Goal: Transaction & Acquisition: Book appointment/travel/reservation

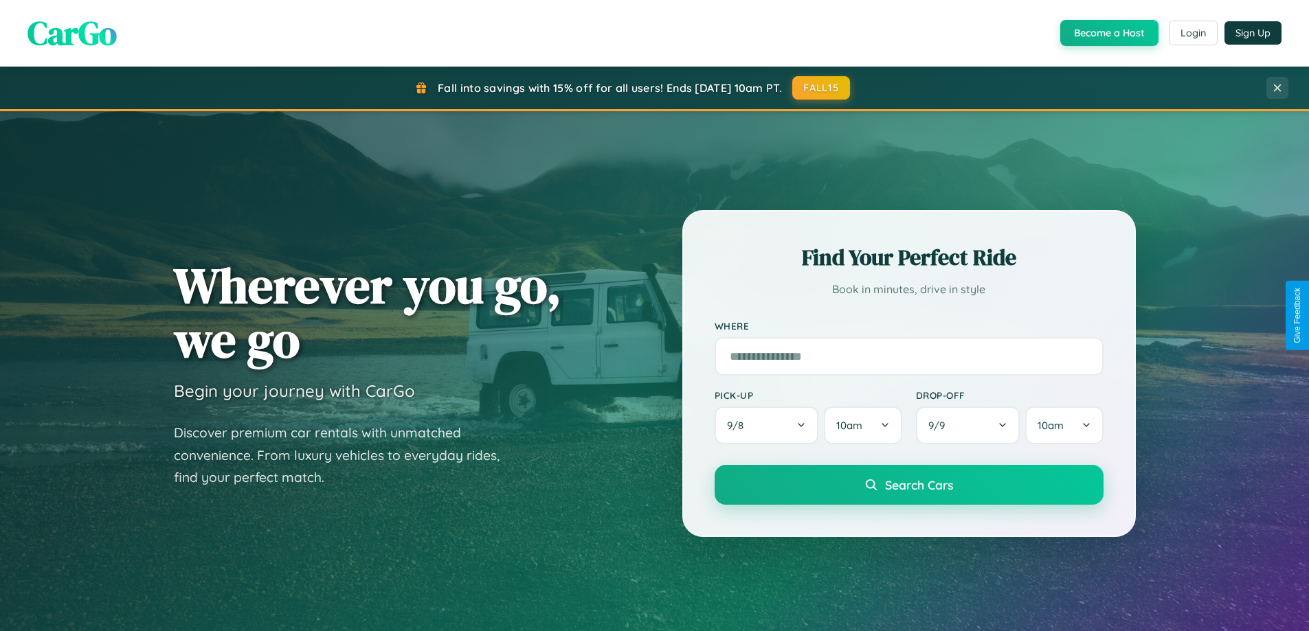
scroll to position [41, 0]
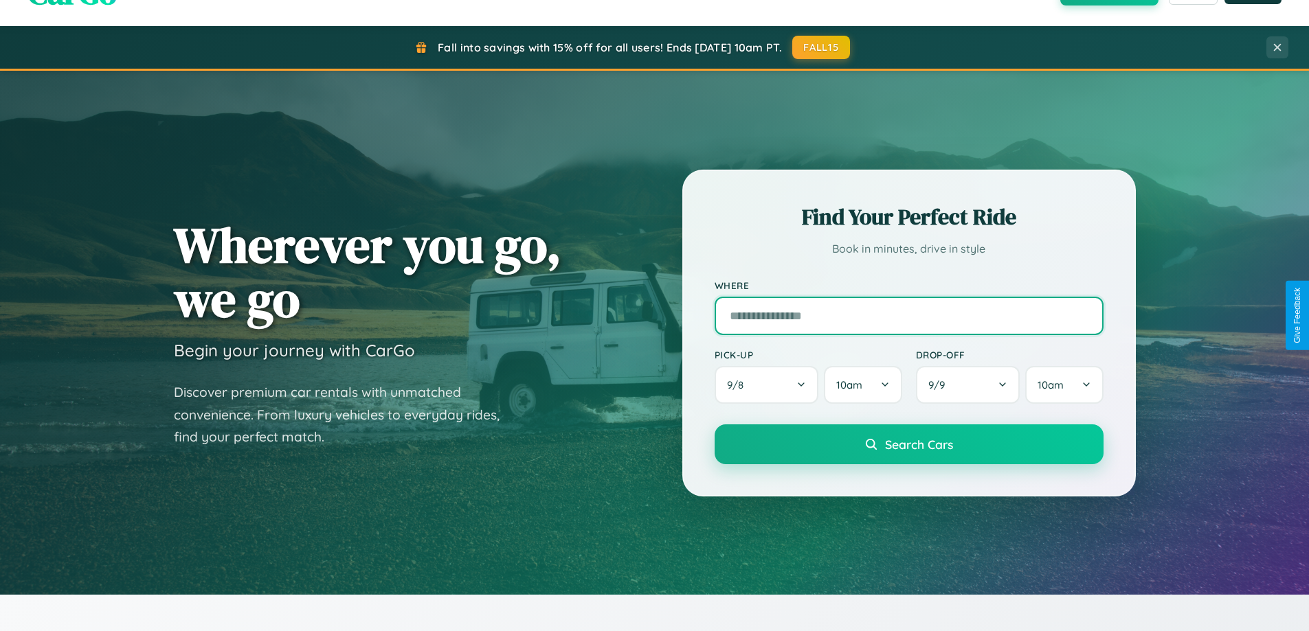
click at [908, 315] on input "text" at bounding box center [909, 316] width 389 height 38
type input "******"
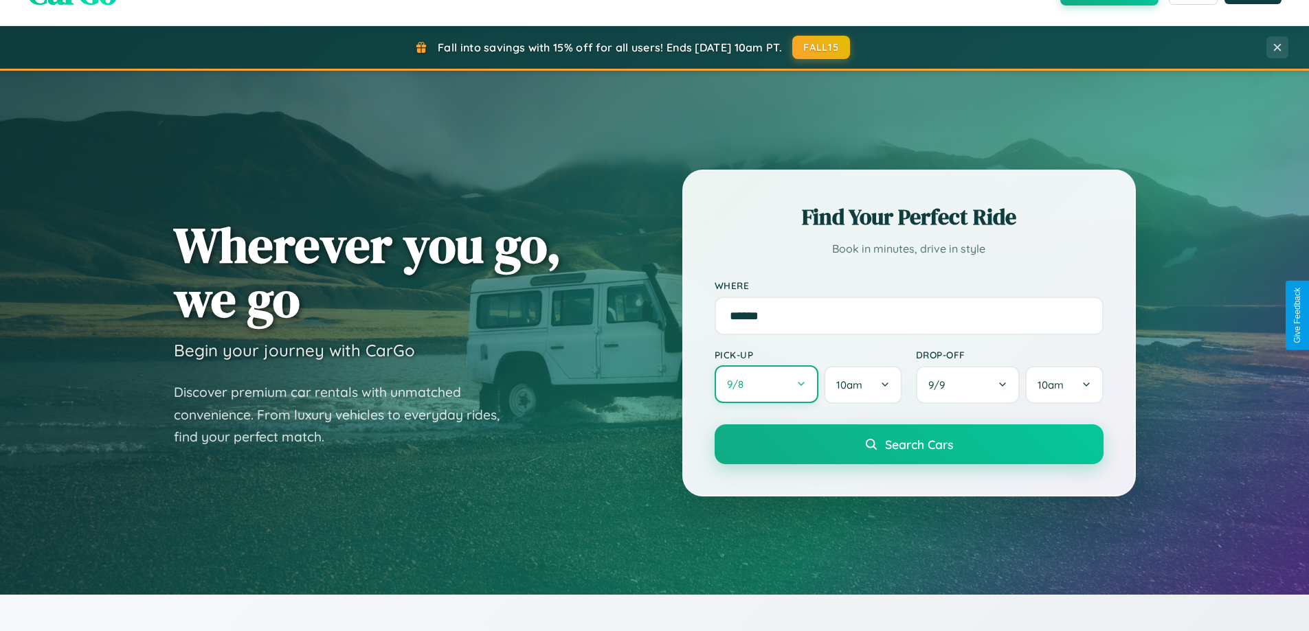
click at [766, 385] on button "9 / 8" at bounding box center [767, 385] width 104 height 38
select select "*"
select select "****"
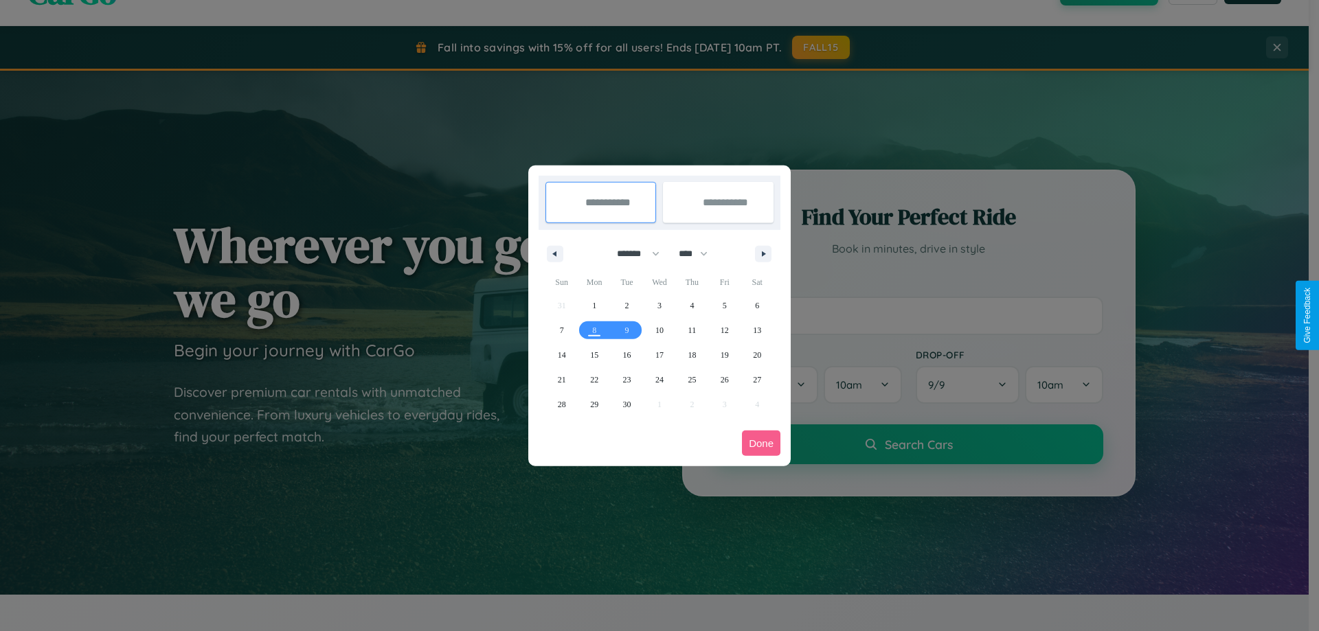
drag, startPoint x: 632, startPoint y: 254, endPoint x: 660, endPoint y: 276, distance: 35.2
click at [632, 254] on select "******* ******** ***** ***** *** **** **** ****** ********* ******* ******** **…" at bounding box center [636, 254] width 58 height 23
select select "**"
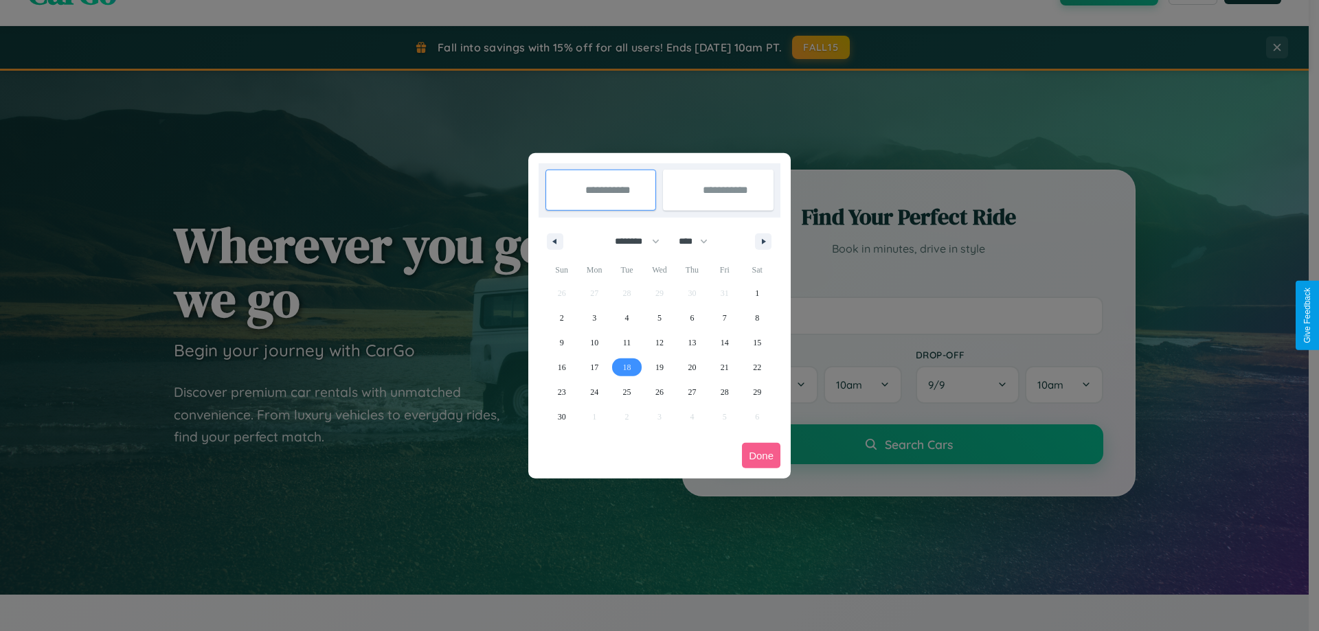
click at [627, 367] on span "18" at bounding box center [627, 367] width 8 height 25
type input "**********"
click at [659, 392] on span "26" at bounding box center [660, 392] width 8 height 25
type input "**********"
click at [761, 456] on button "Done" at bounding box center [761, 455] width 38 height 25
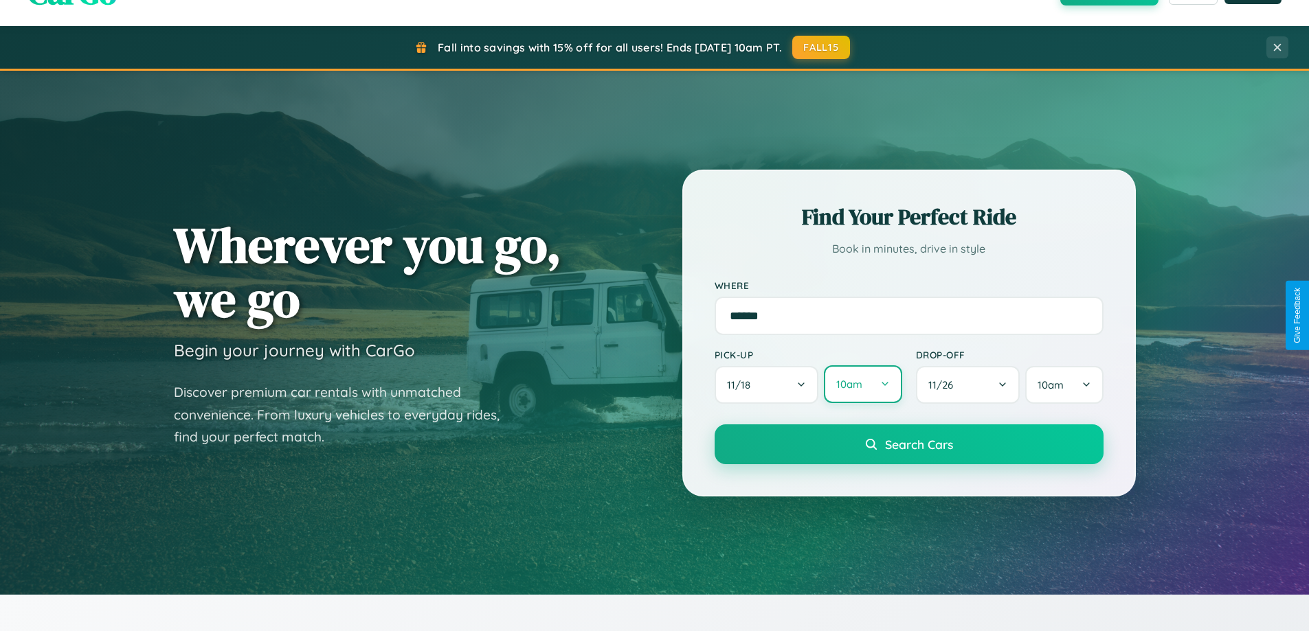
click at [862, 385] on button "10am" at bounding box center [863, 385] width 78 height 38
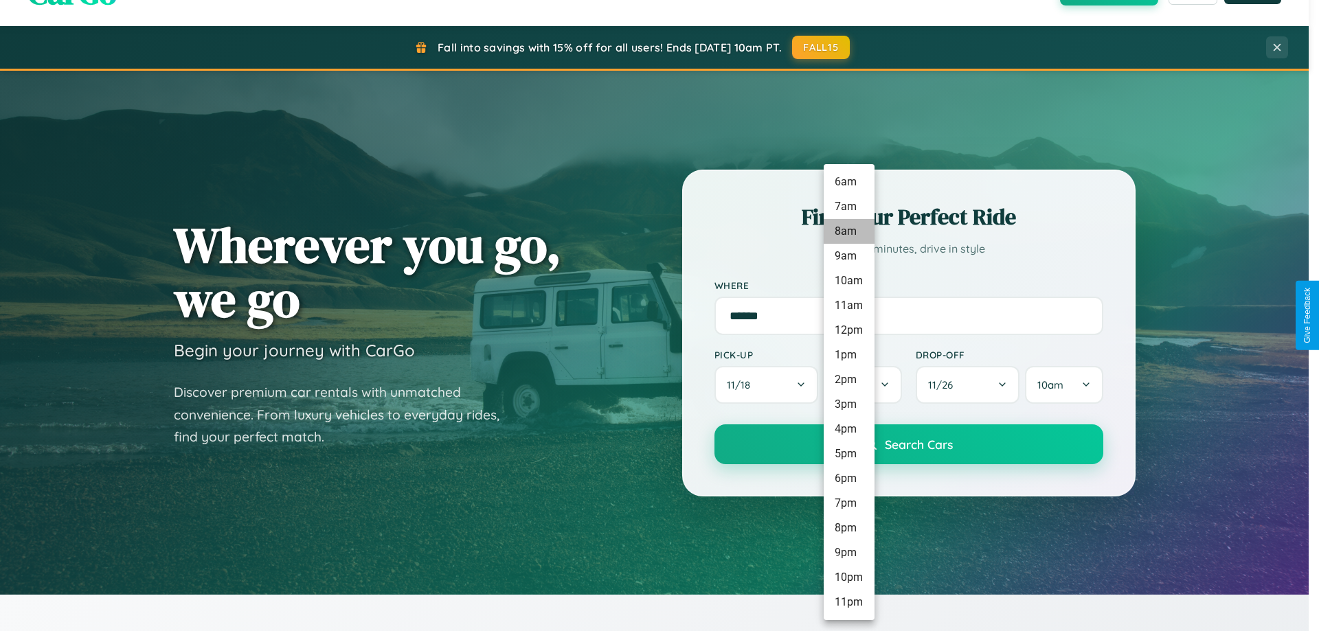
click at [849, 232] on li "8am" at bounding box center [849, 231] width 51 height 25
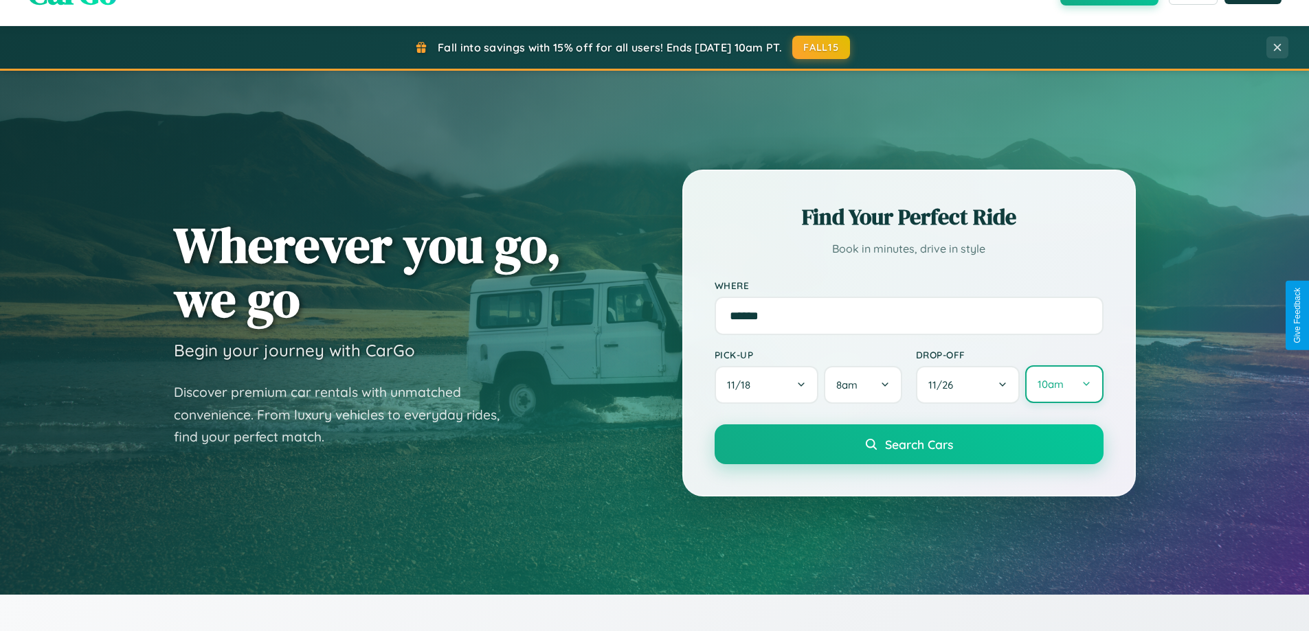
click at [1064, 385] on button "10am" at bounding box center [1064, 385] width 78 height 38
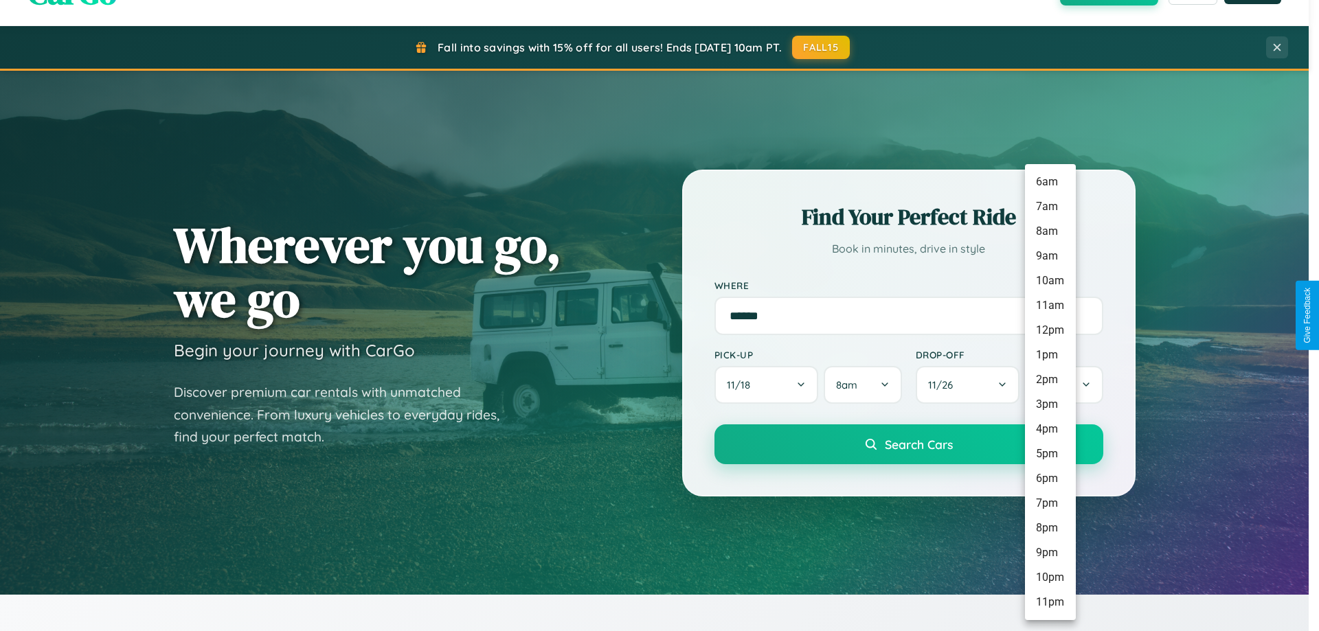
click at [1050, 528] on li "8pm" at bounding box center [1050, 528] width 51 height 25
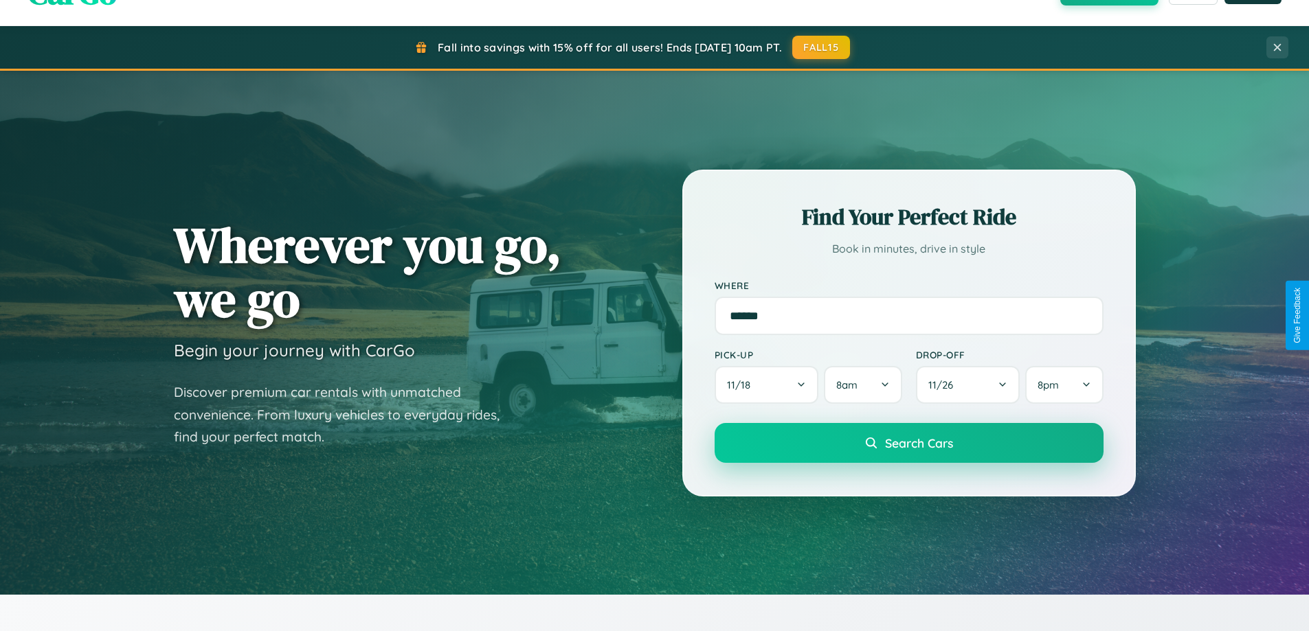
click at [908, 444] on span "Search Cars" at bounding box center [919, 443] width 68 height 15
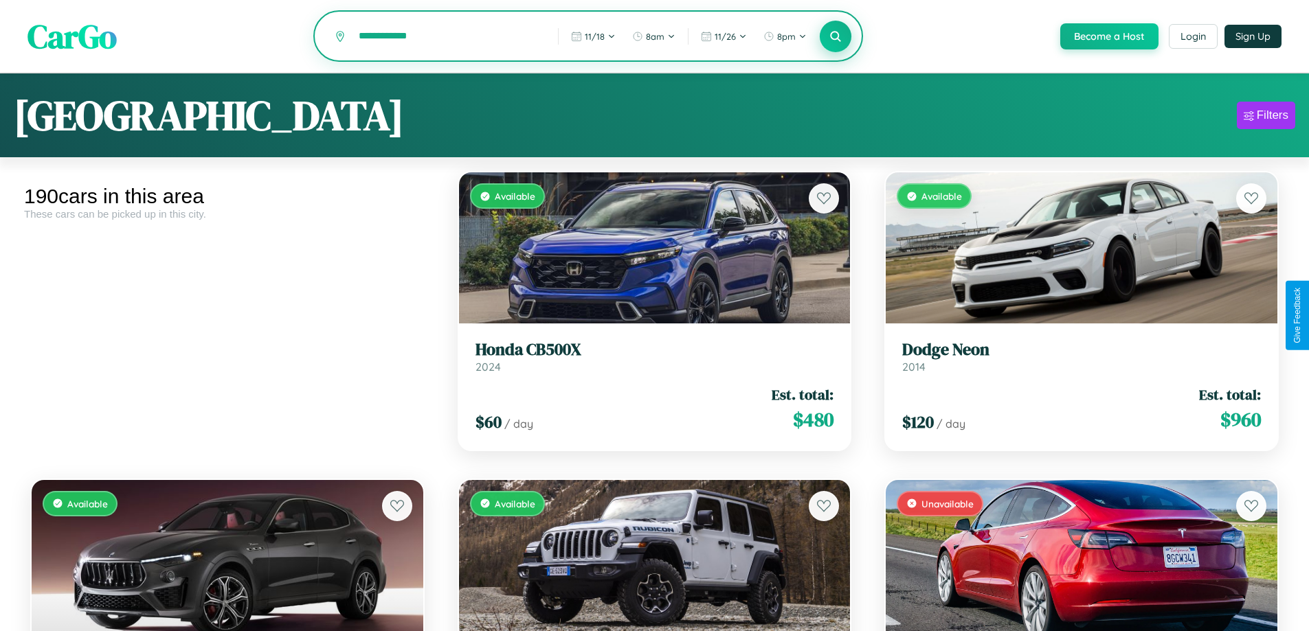
type input "**********"
click at [835, 37] on icon at bounding box center [835, 36] width 13 height 13
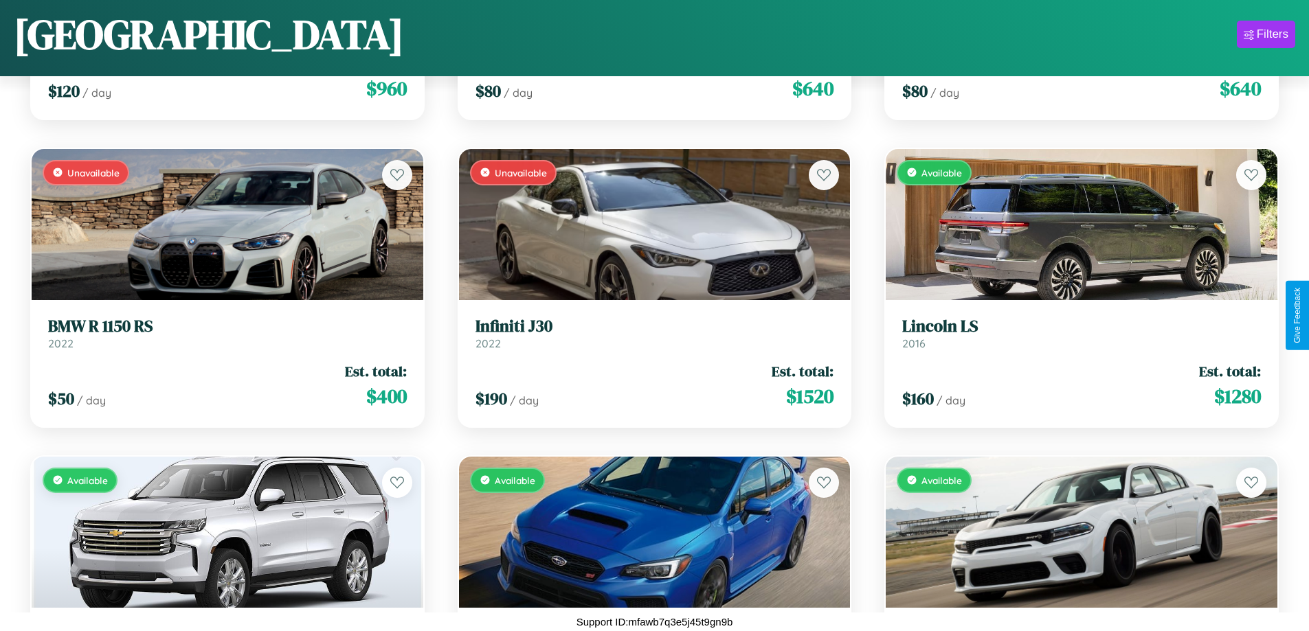
scroll to position [9117, 0]
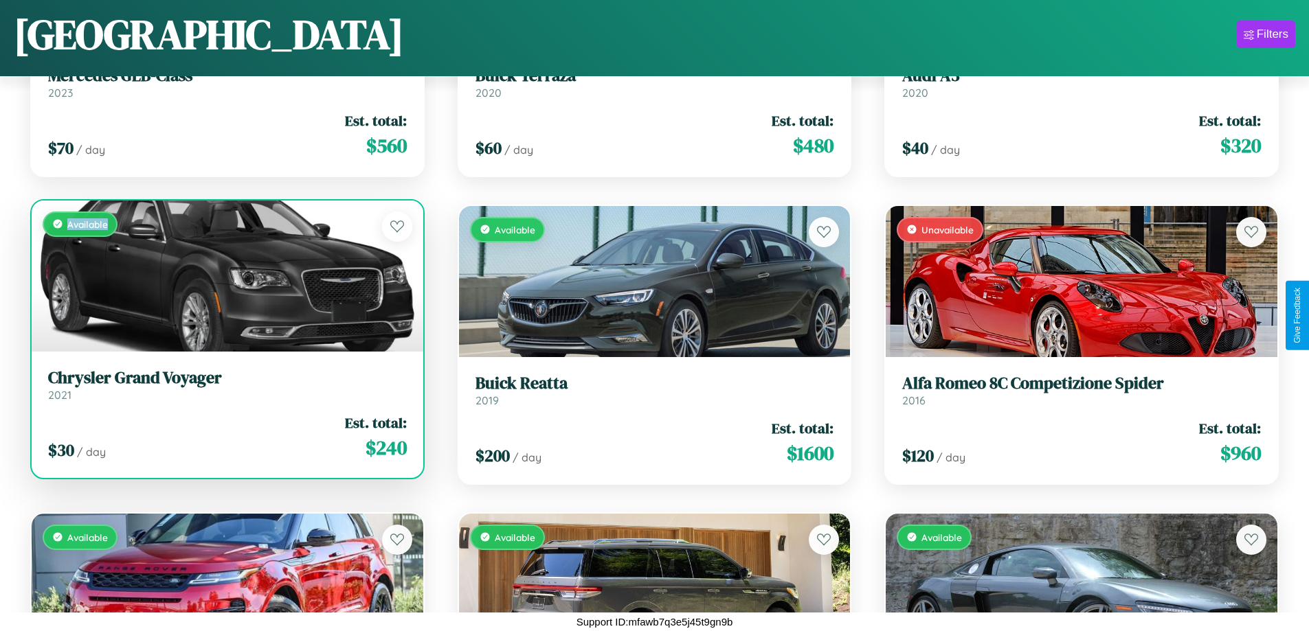
click at [225, 281] on div "Available" at bounding box center [228, 276] width 392 height 151
click at [225, 276] on div "Available" at bounding box center [228, 276] width 392 height 151
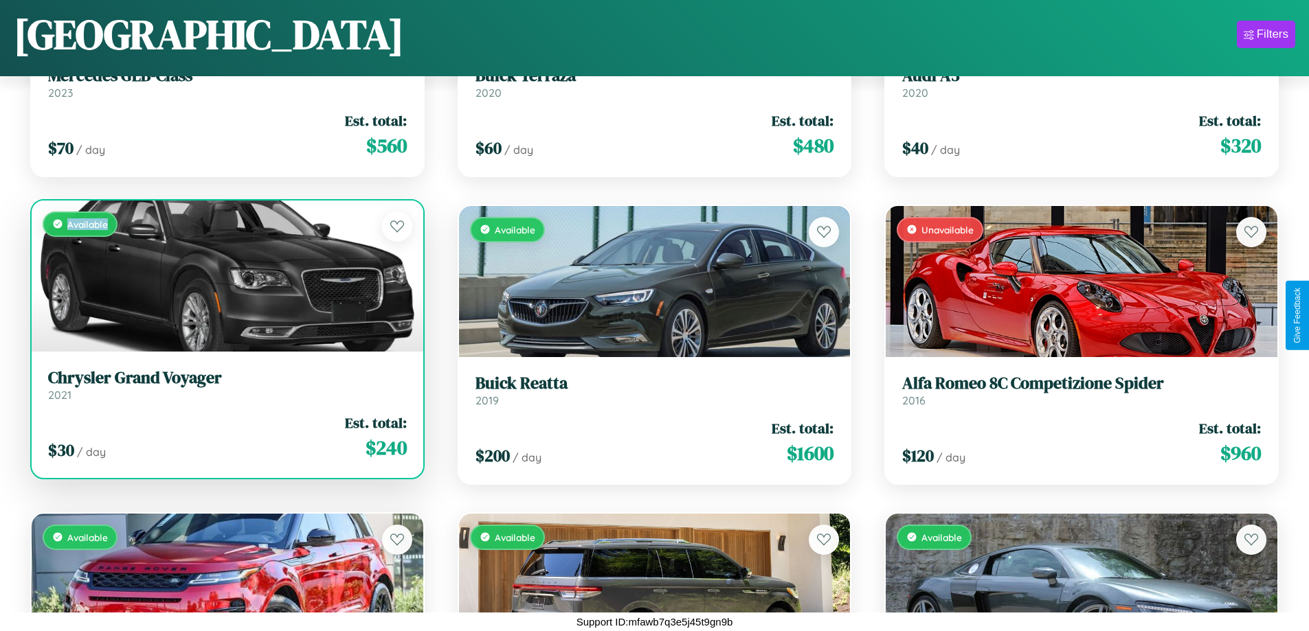
click at [225, 276] on div "Available" at bounding box center [228, 276] width 392 height 151
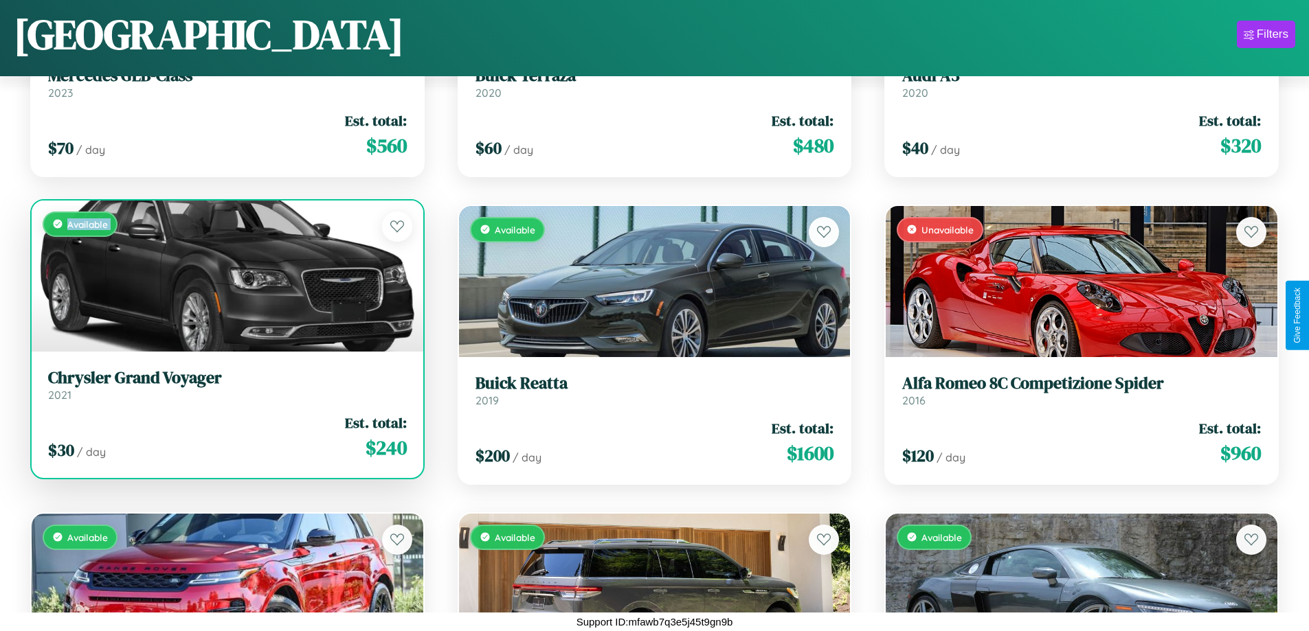
click at [225, 276] on div "Available" at bounding box center [228, 276] width 392 height 151
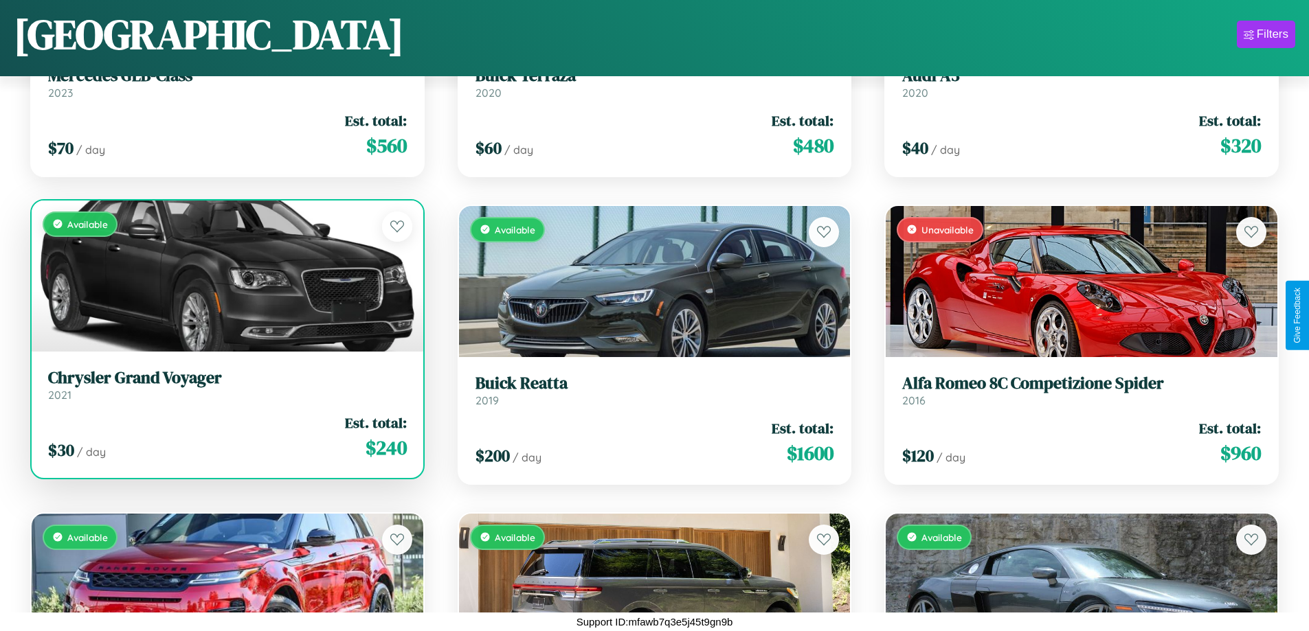
click at [225, 276] on div "Available" at bounding box center [228, 276] width 392 height 151
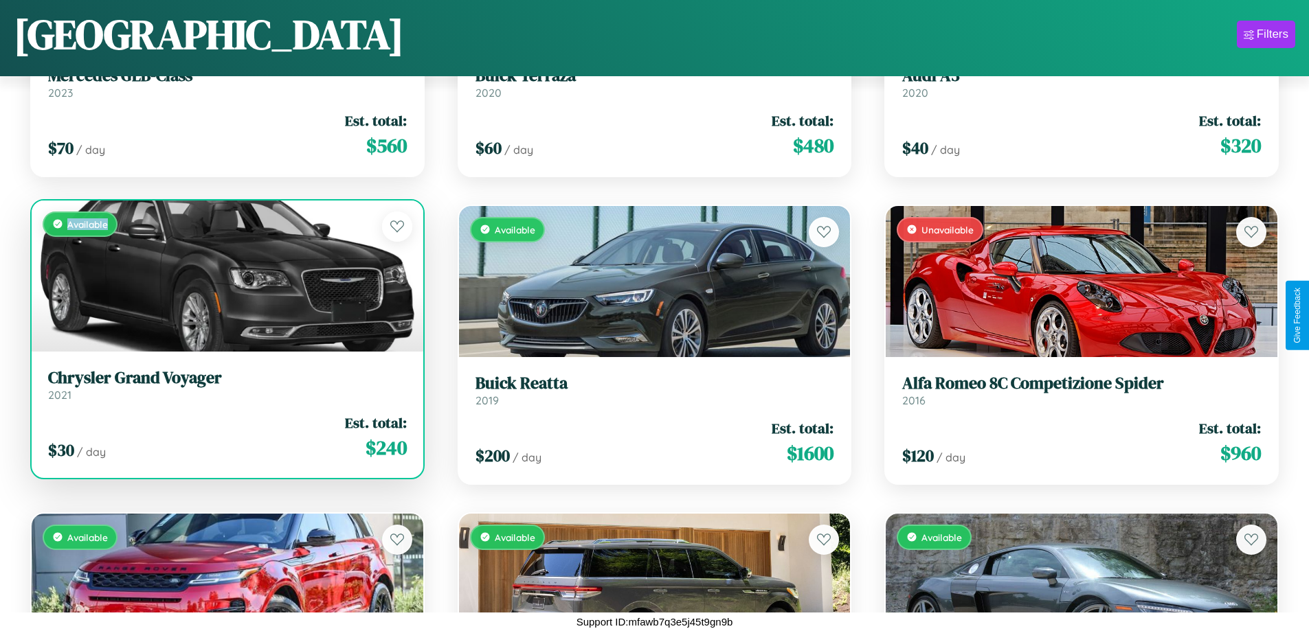
click at [225, 276] on div "Available" at bounding box center [228, 276] width 392 height 151
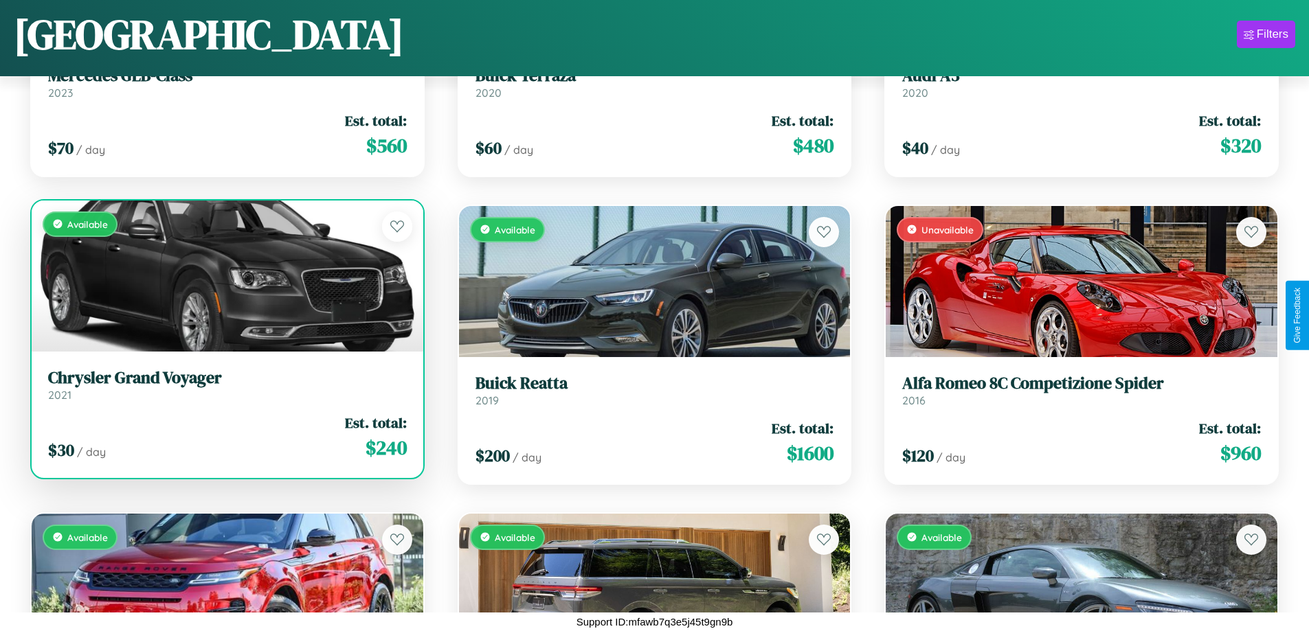
click at [225, 385] on h3 "Chrysler Grand Voyager" at bounding box center [227, 378] width 359 height 20
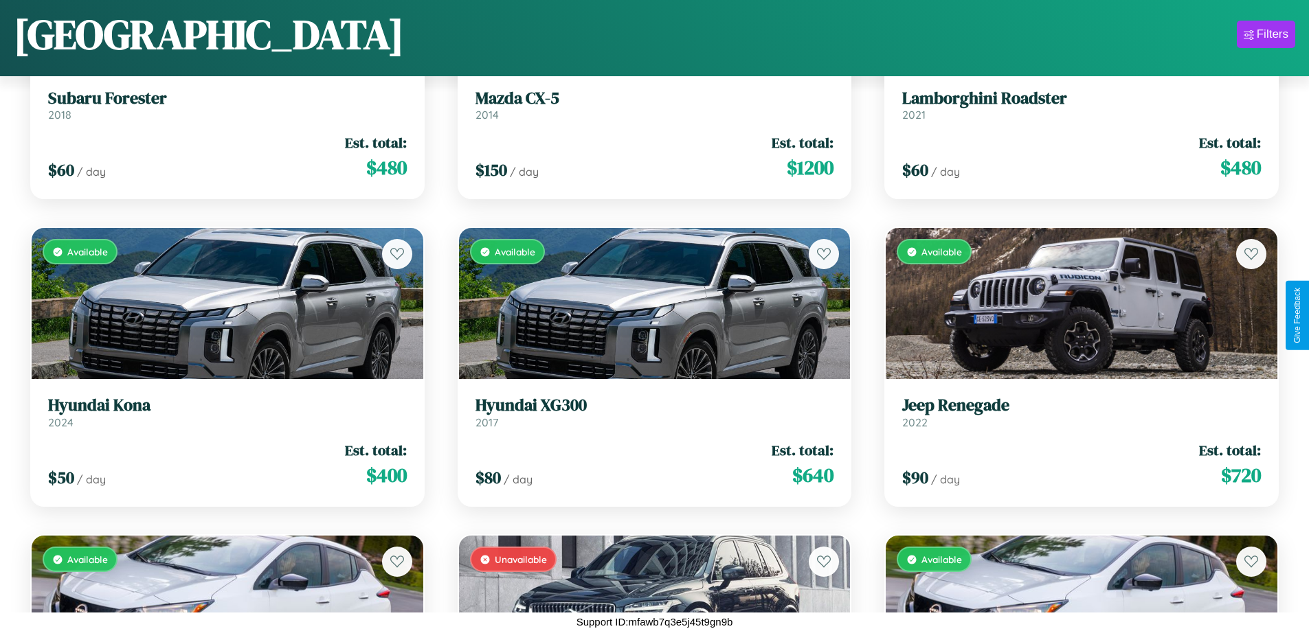
scroll to position [11271, 0]
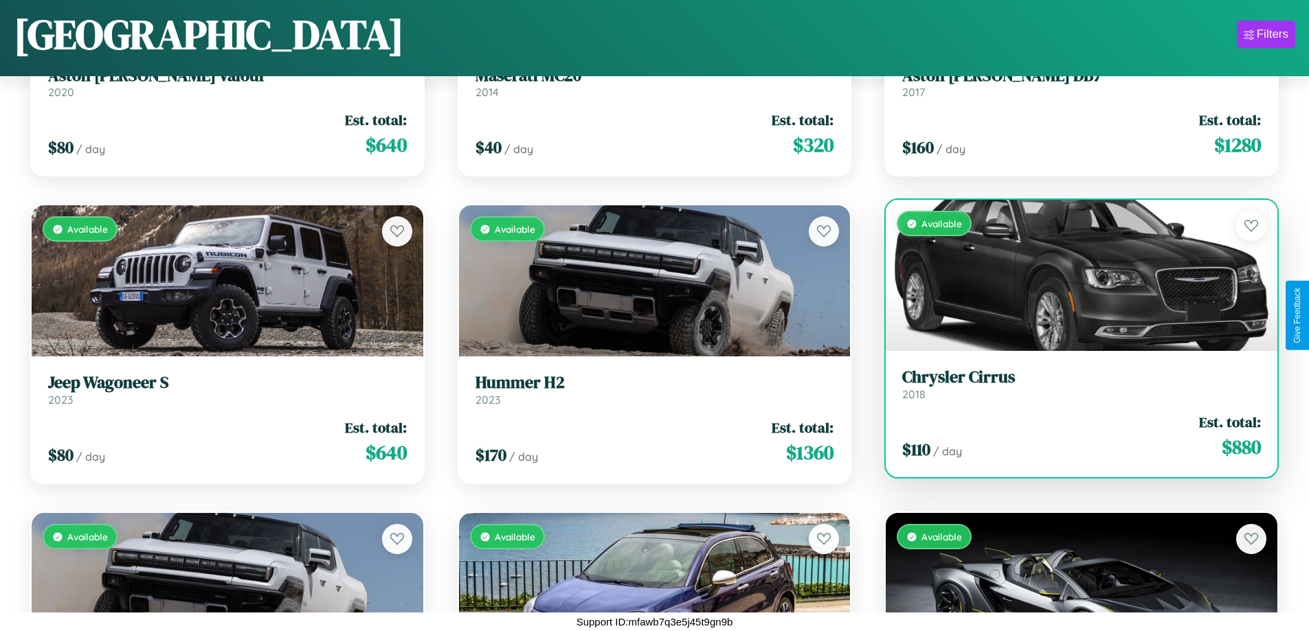
click at [1073, 384] on h3 "Chrysler Cirrus" at bounding box center [1081, 378] width 359 height 20
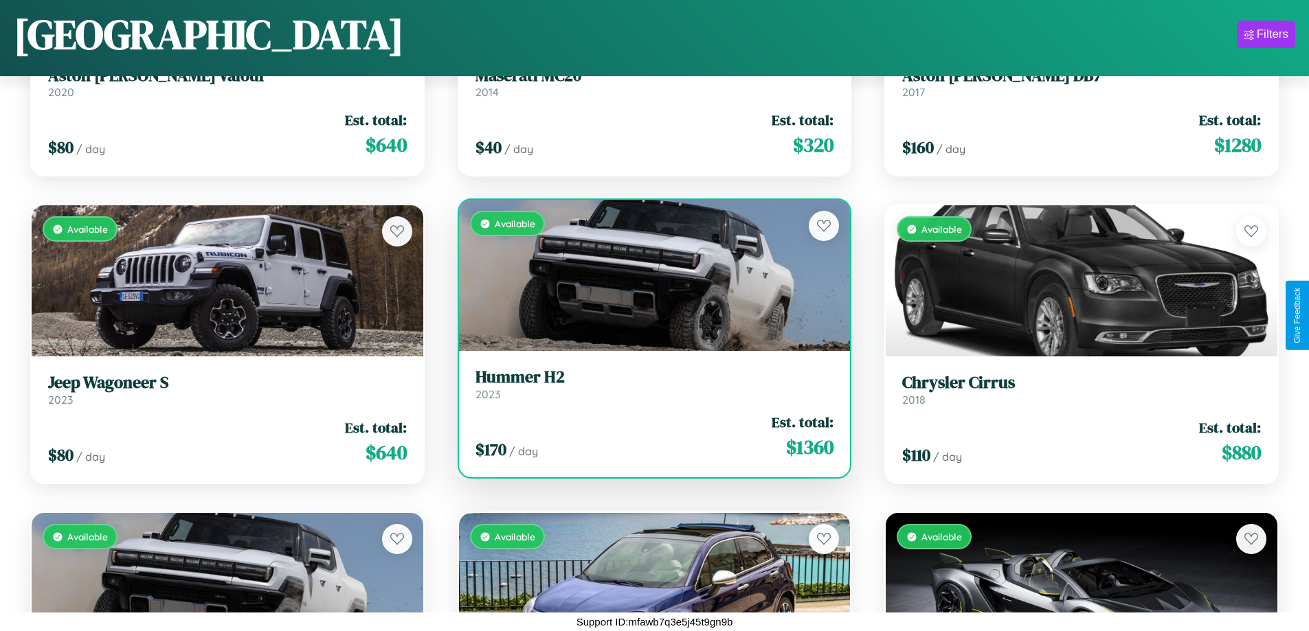
scroll to position [10963, 0]
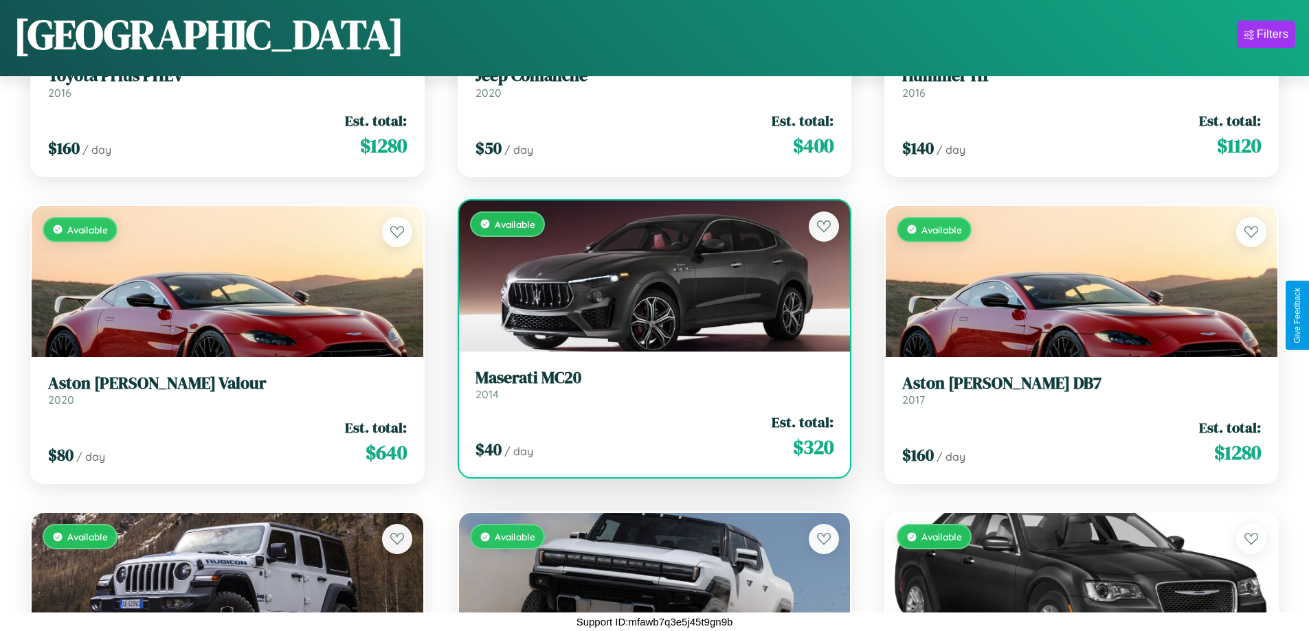
click at [649, 385] on h3 "Maserati MC20" at bounding box center [655, 378] width 359 height 20
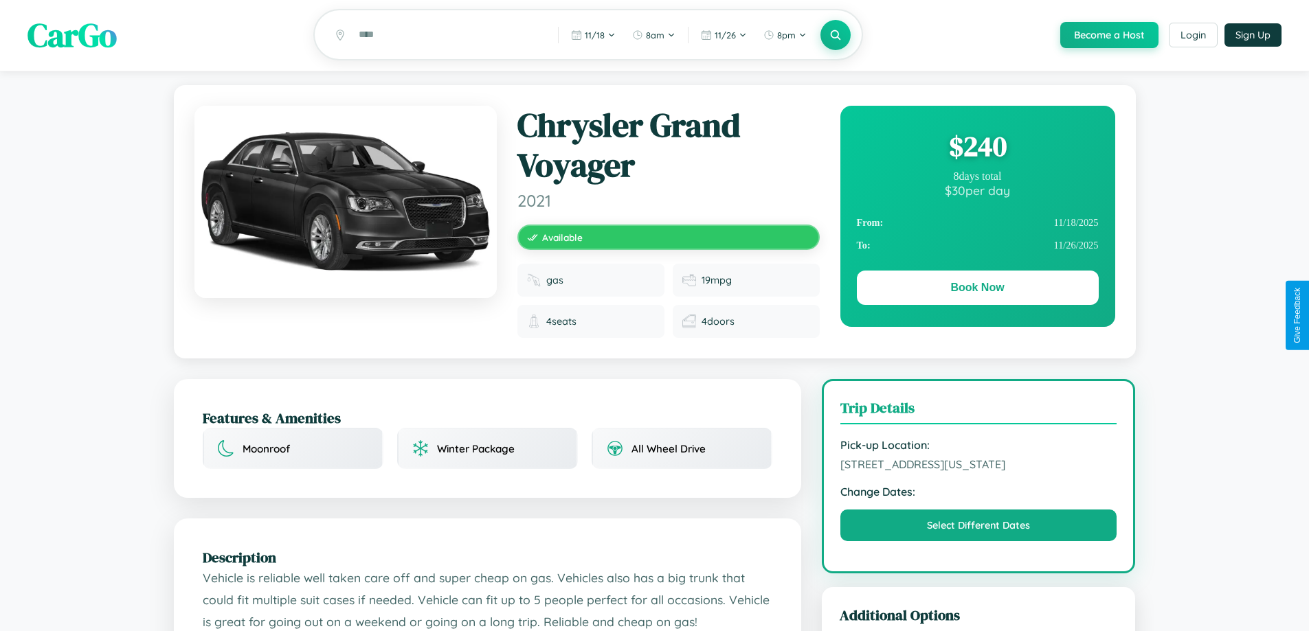
scroll to position [476, 0]
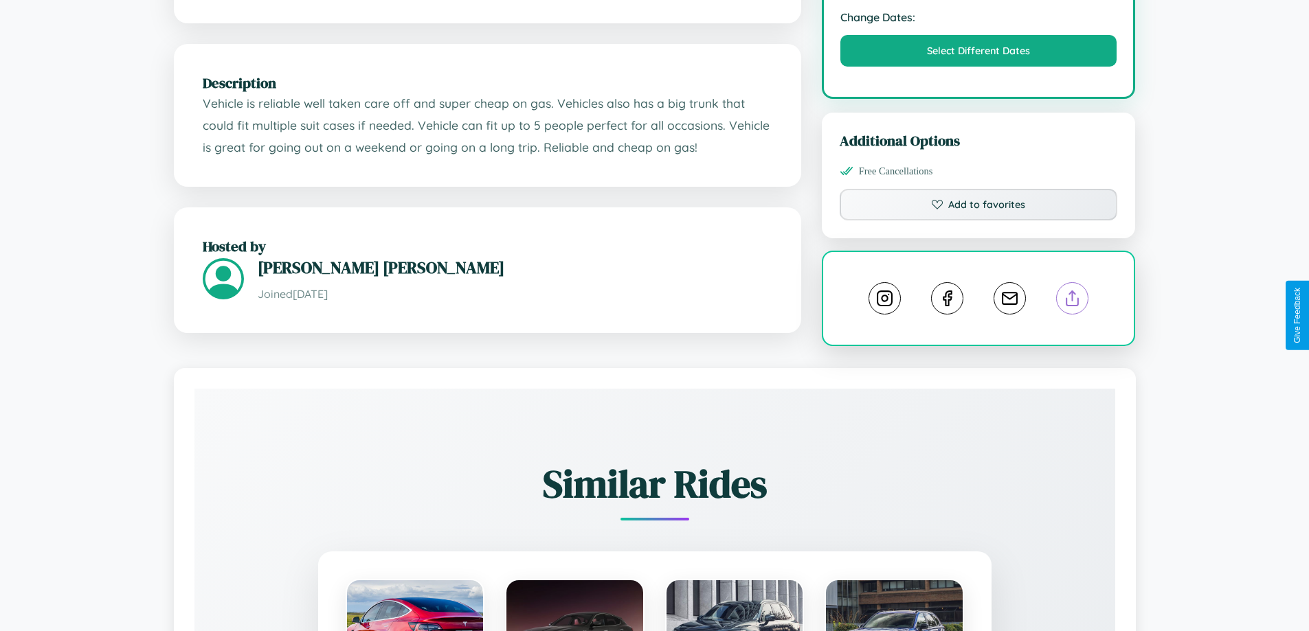
click at [1073, 301] on line at bounding box center [1073, 296] width 0 height 10
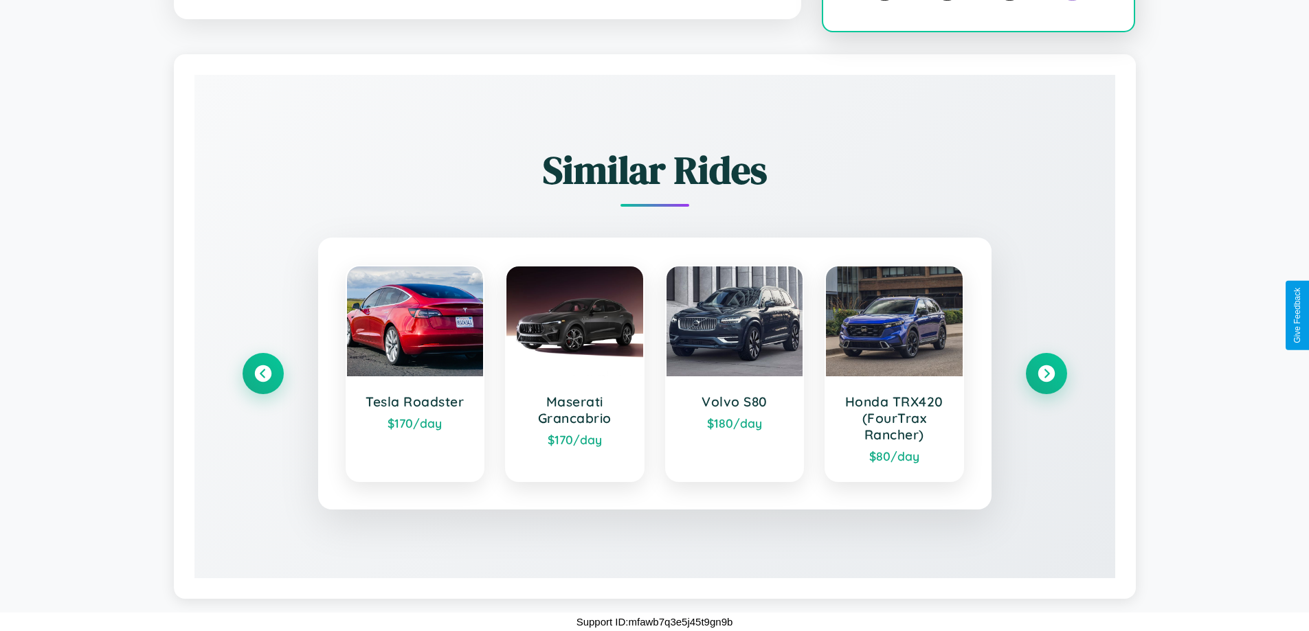
scroll to position [806, 0]
click at [1046, 374] on icon at bounding box center [1046, 374] width 19 height 19
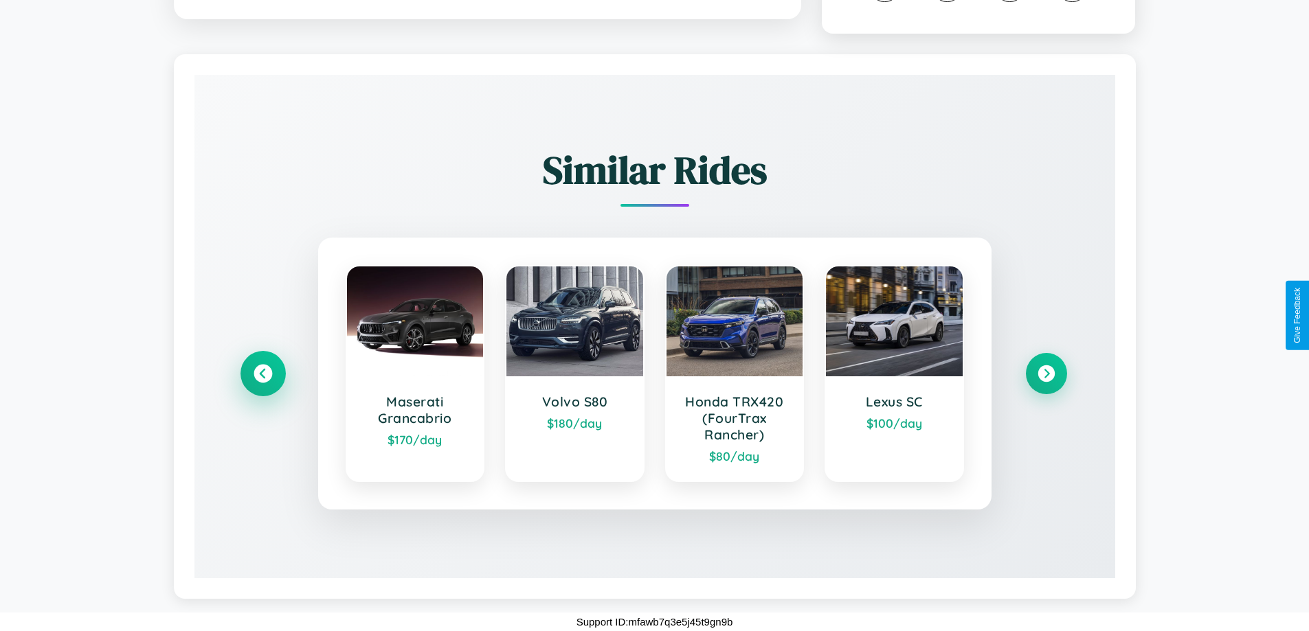
click at [262, 374] on icon at bounding box center [263, 374] width 19 height 19
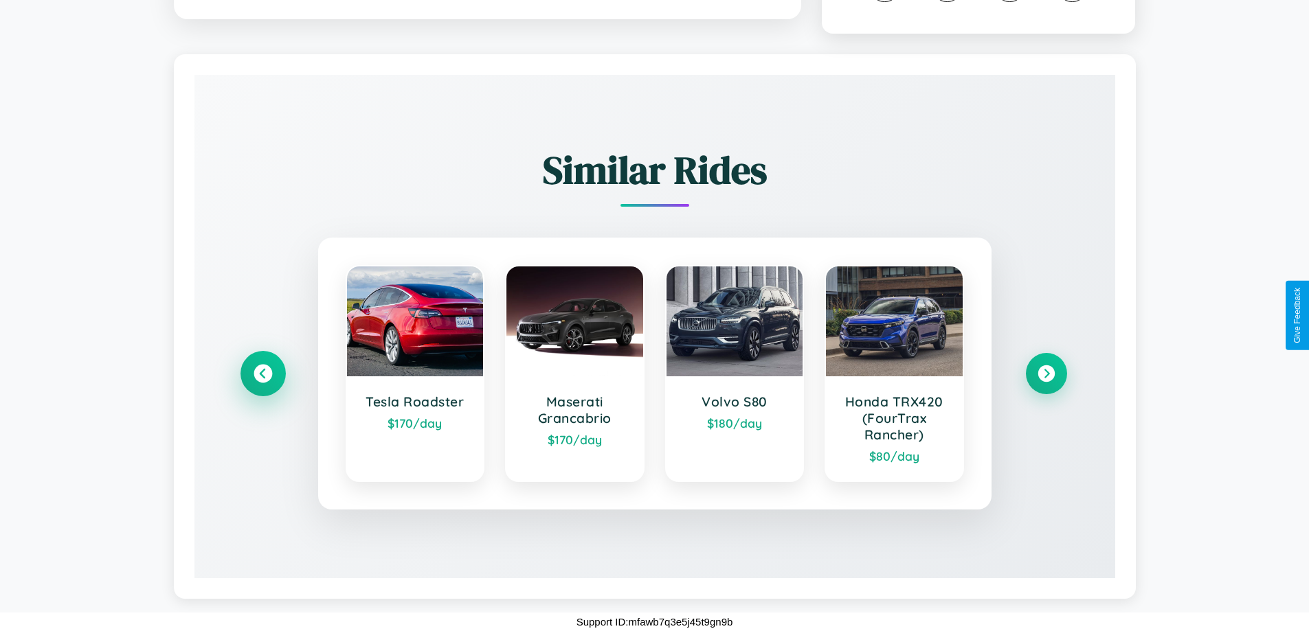
click at [262, 374] on icon at bounding box center [263, 374] width 19 height 19
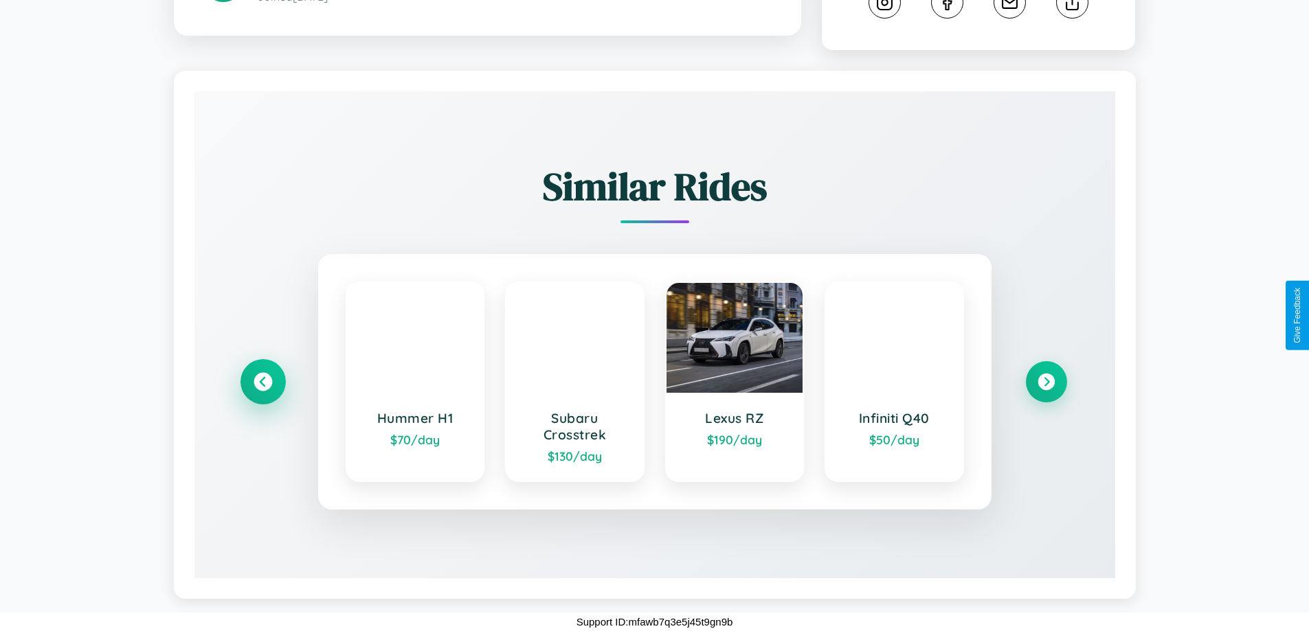
scroll to position [790, 0]
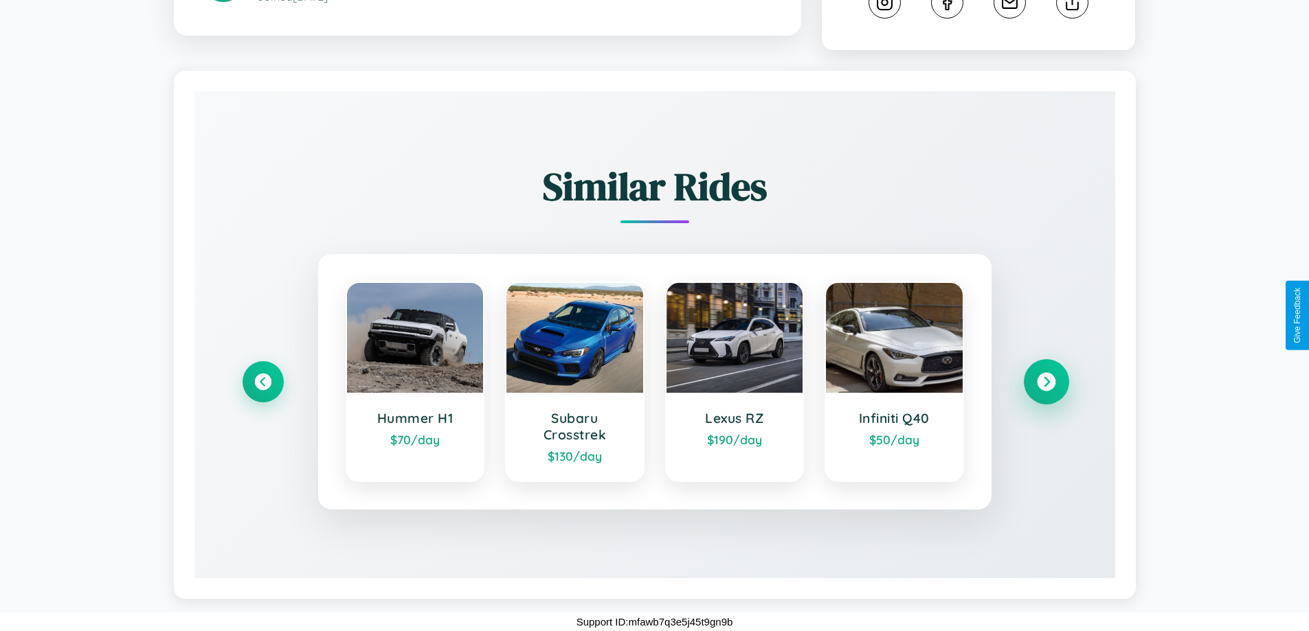
click at [1046, 382] on icon at bounding box center [1046, 382] width 19 height 19
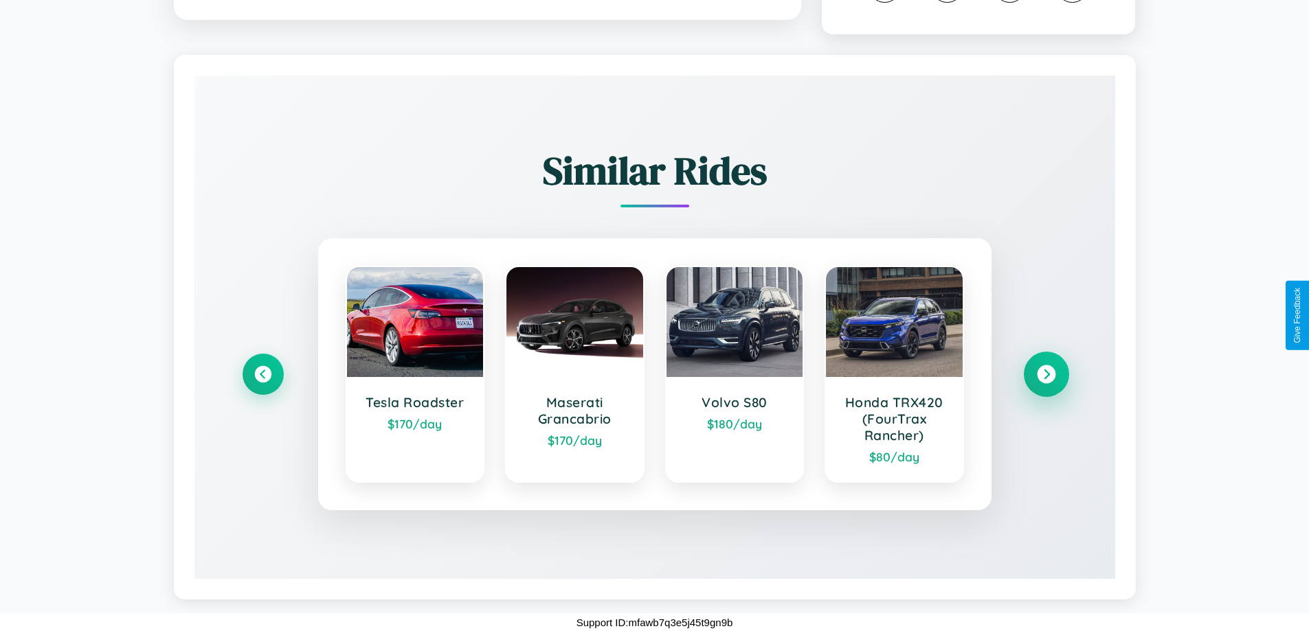
click at [1046, 384] on icon at bounding box center [1046, 375] width 19 height 19
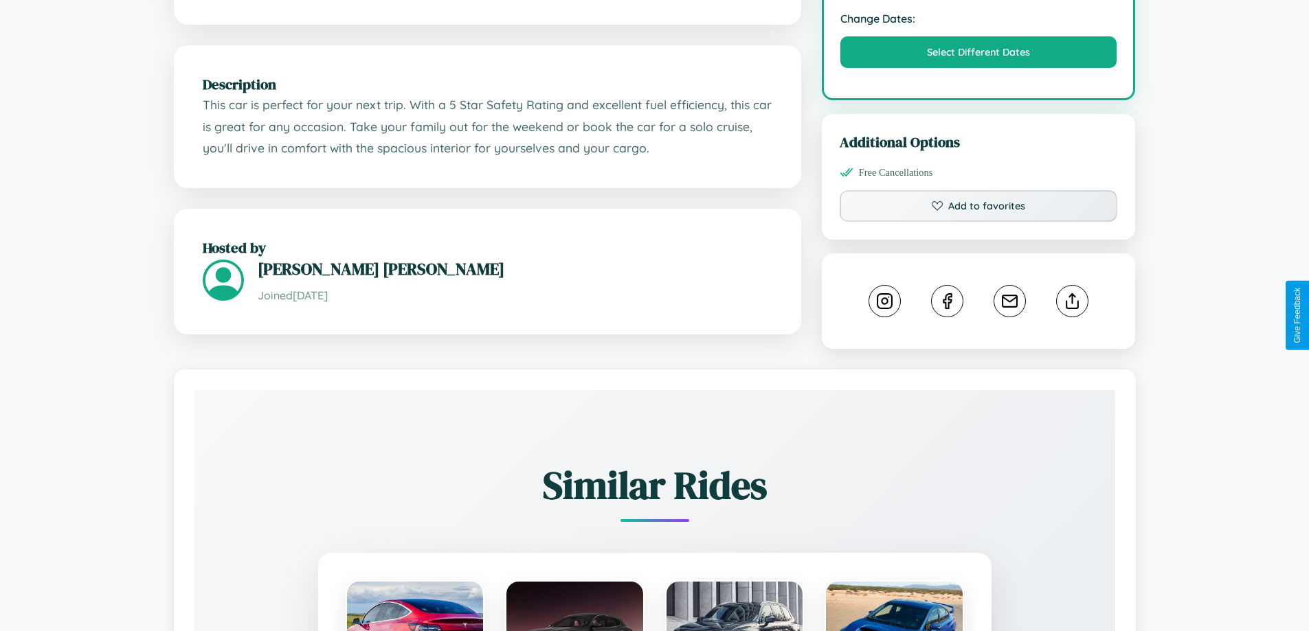
scroll to position [465, 0]
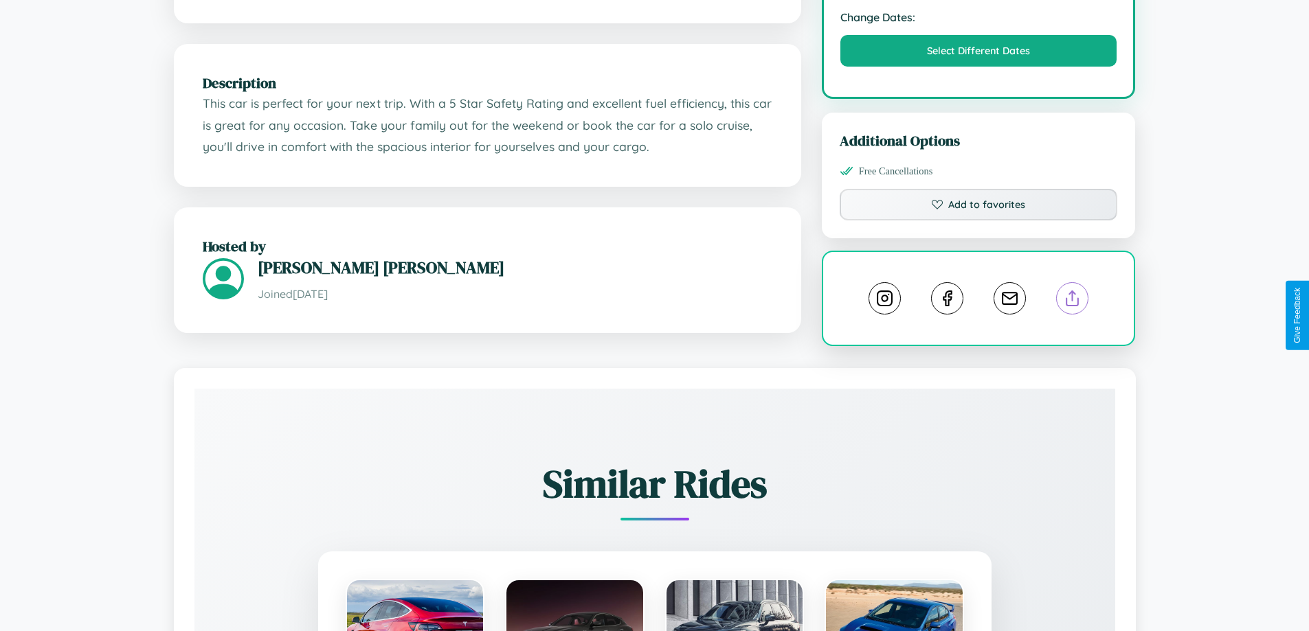
click at [1073, 301] on line at bounding box center [1073, 296] width 0 height 10
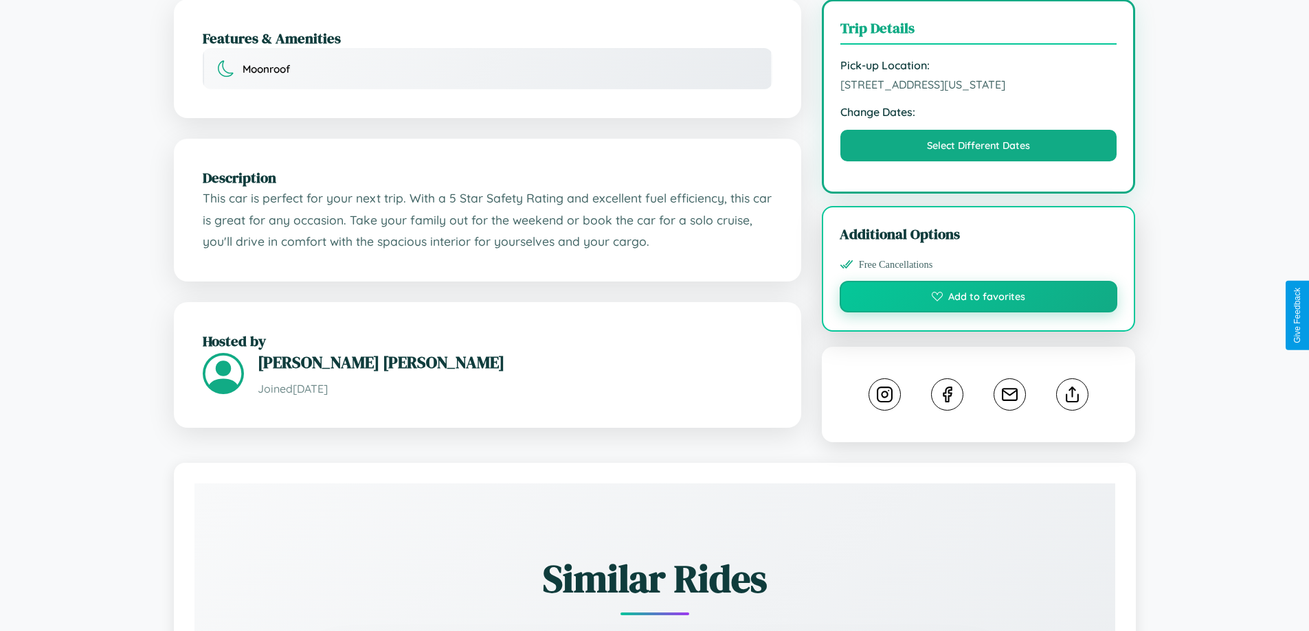
click at [979, 313] on button "Add to favorites" at bounding box center [979, 297] width 278 height 32
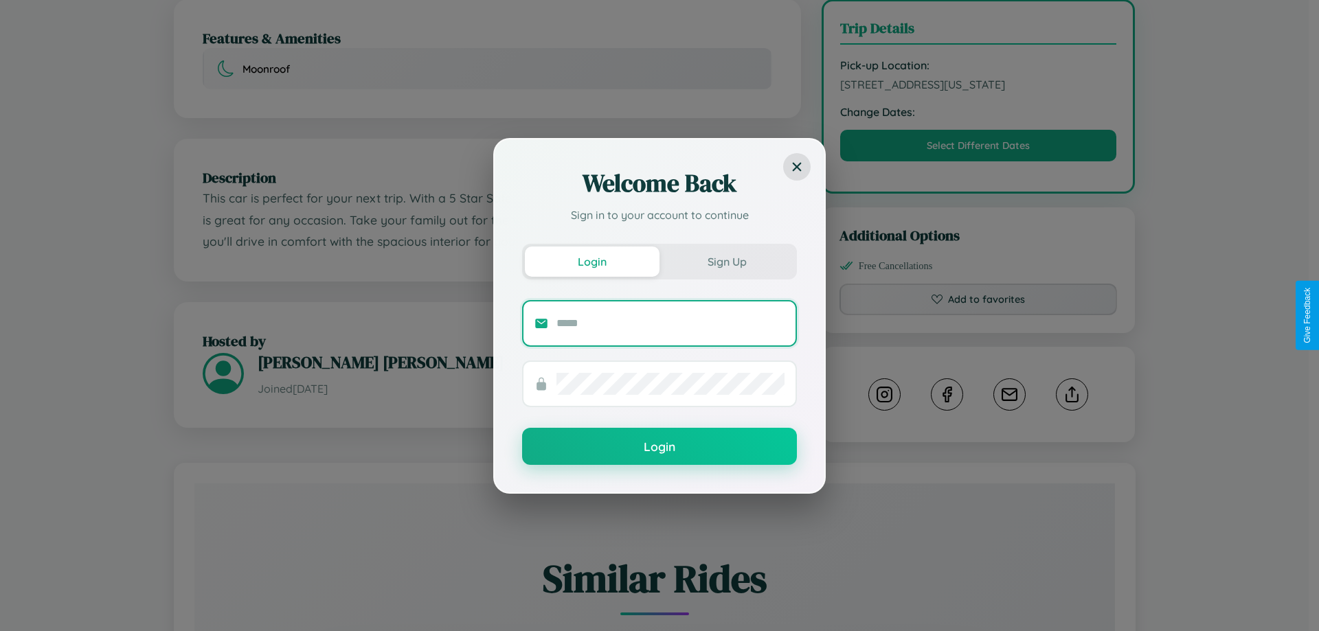
click at [671, 323] on input "text" at bounding box center [671, 324] width 228 height 22
type input "**********"
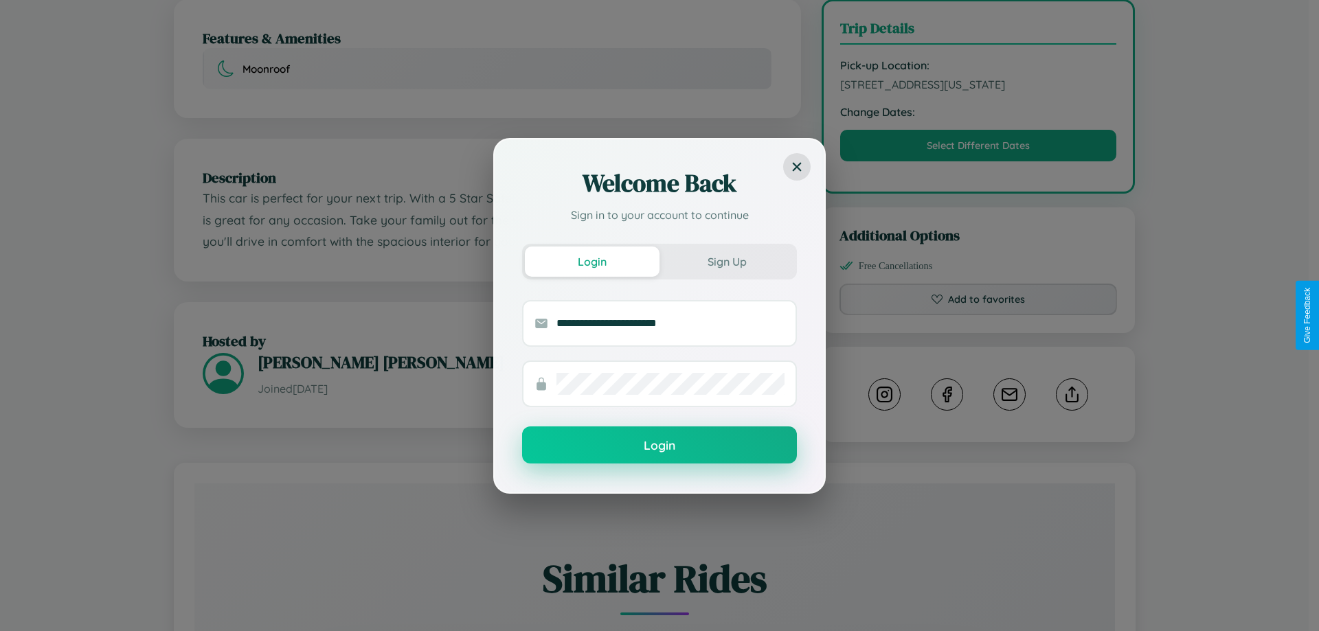
click at [660, 446] on button "Login" at bounding box center [659, 445] width 275 height 37
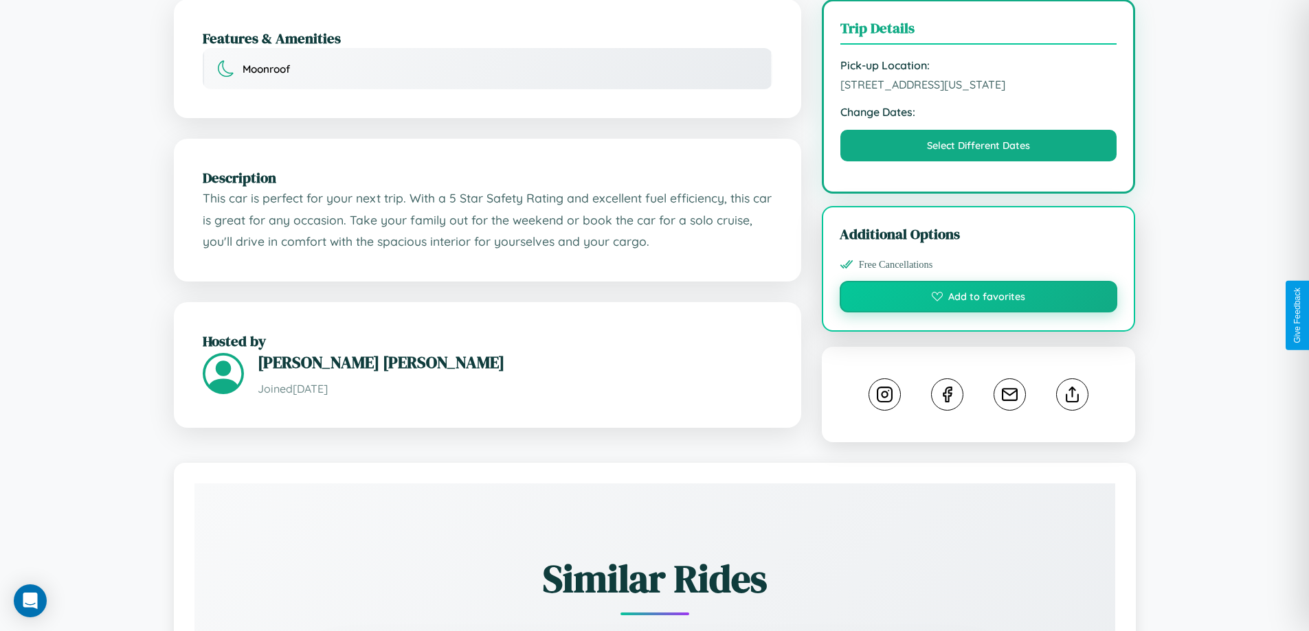
click at [979, 313] on button "Add to favorites" at bounding box center [979, 297] width 278 height 32
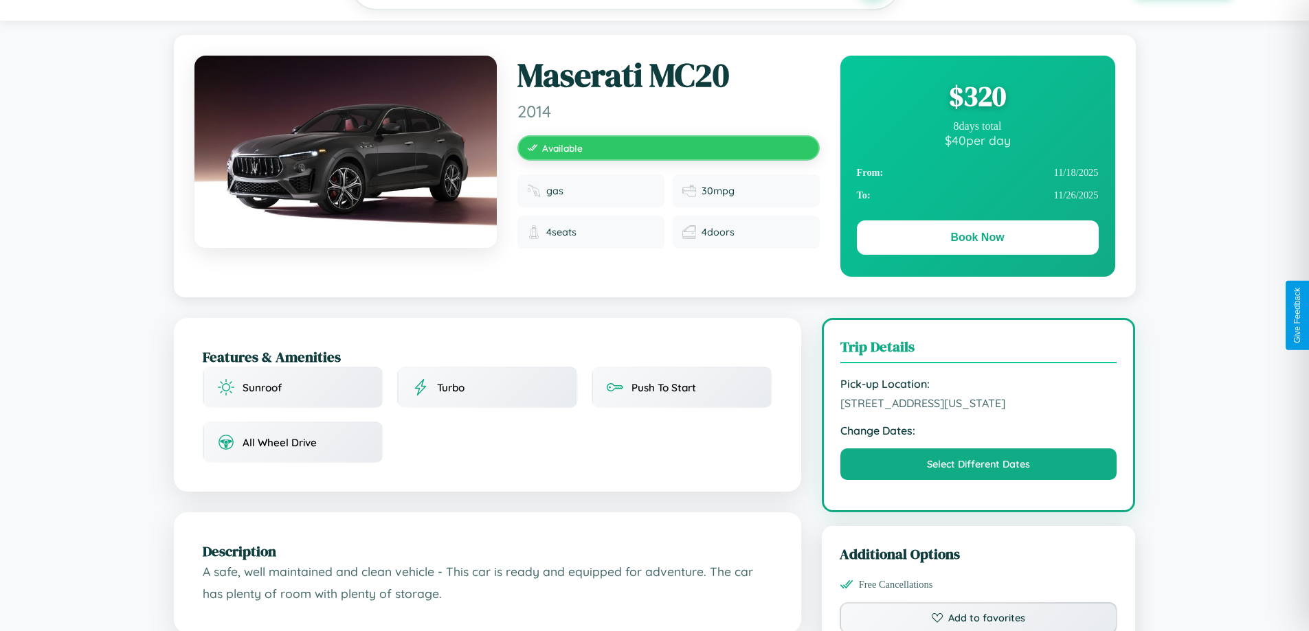
scroll to position [148, 0]
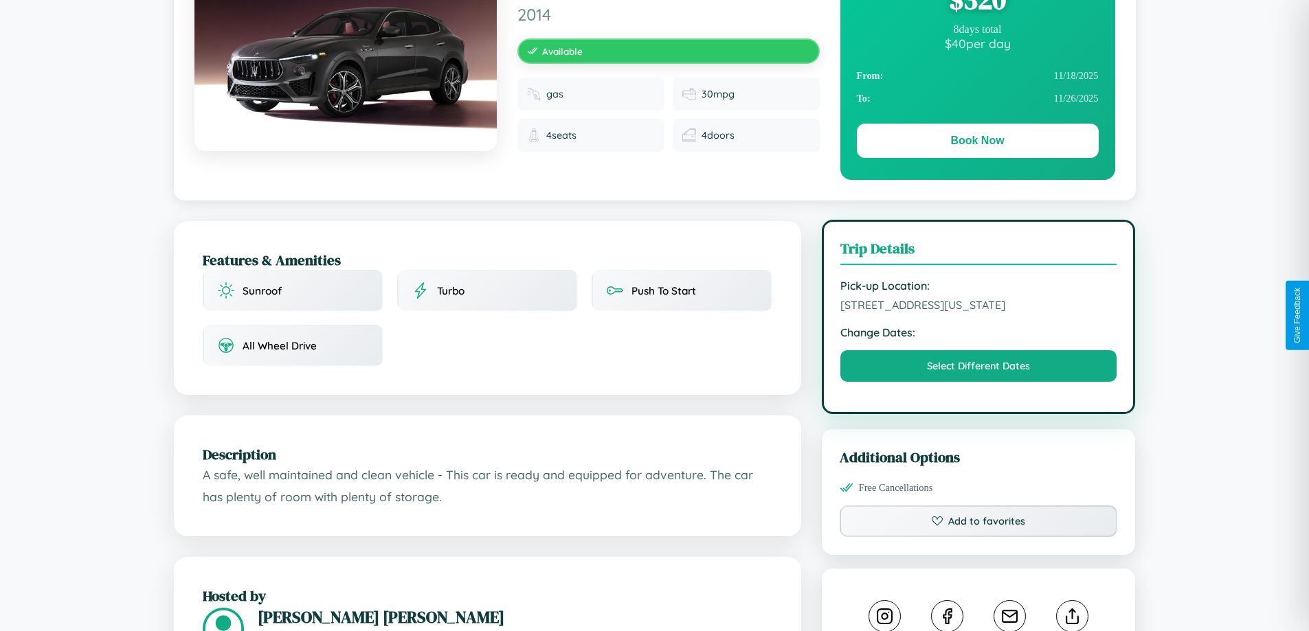
click at [979, 312] on span "[STREET_ADDRESS][US_STATE]" at bounding box center [978, 305] width 277 height 14
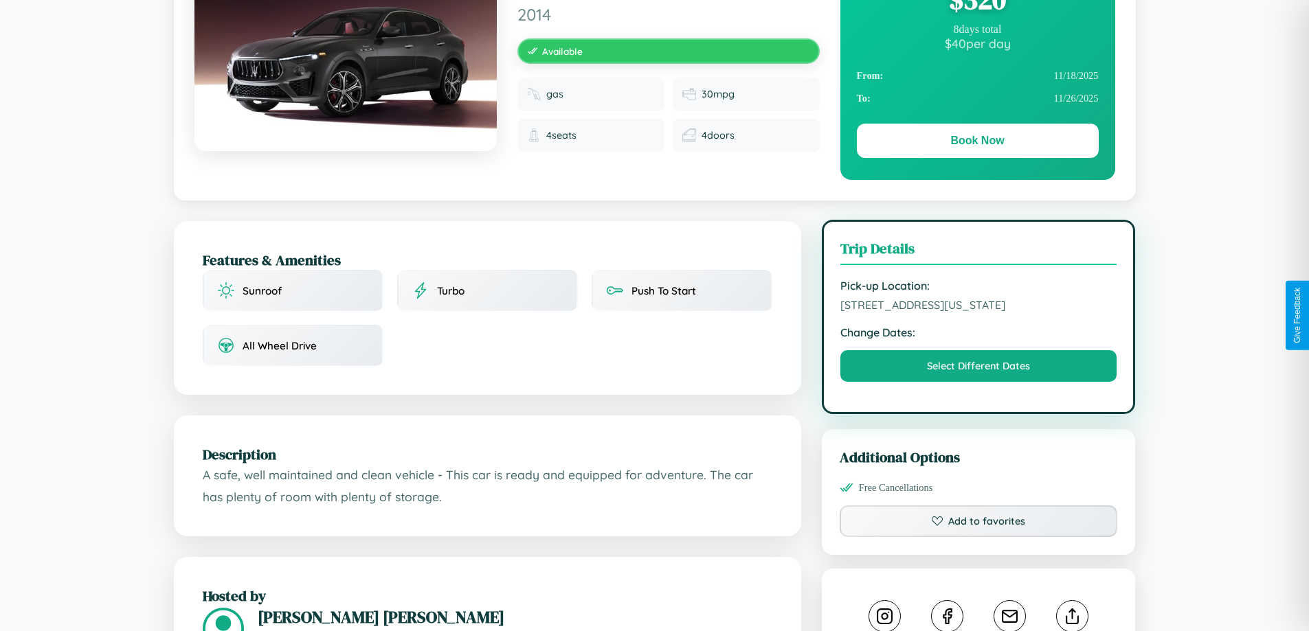
click at [979, 312] on span "[STREET_ADDRESS][US_STATE]" at bounding box center [978, 305] width 277 height 14
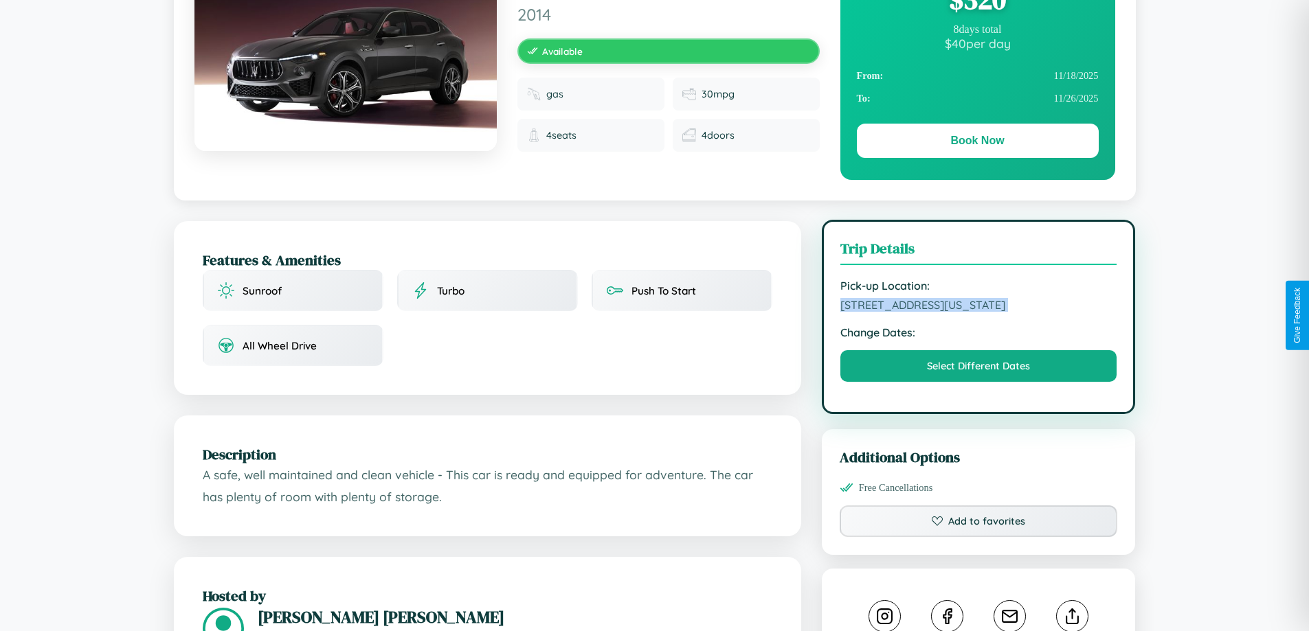
click at [979, 312] on span "[STREET_ADDRESS][US_STATE]" at bounding box center [978, 305] width 277 height 14
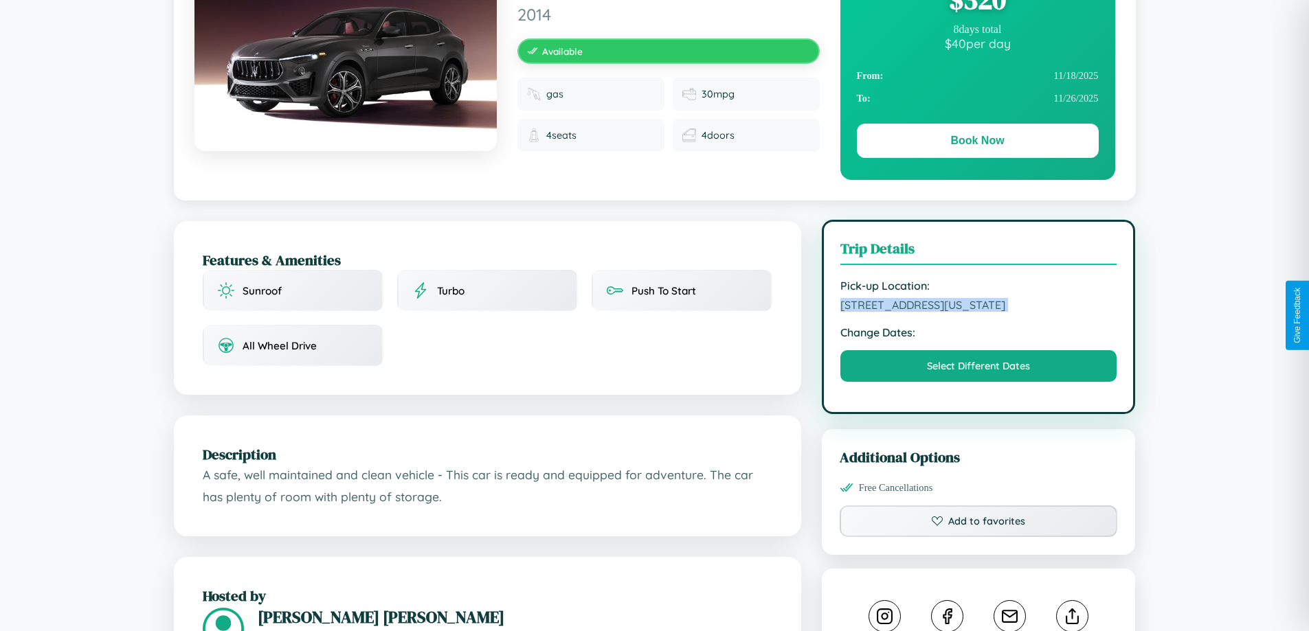
click at [979, 312] on span "[STREET_ADDRESS][US_STATE]" at bounding box center [978, 305] width 277 height 14
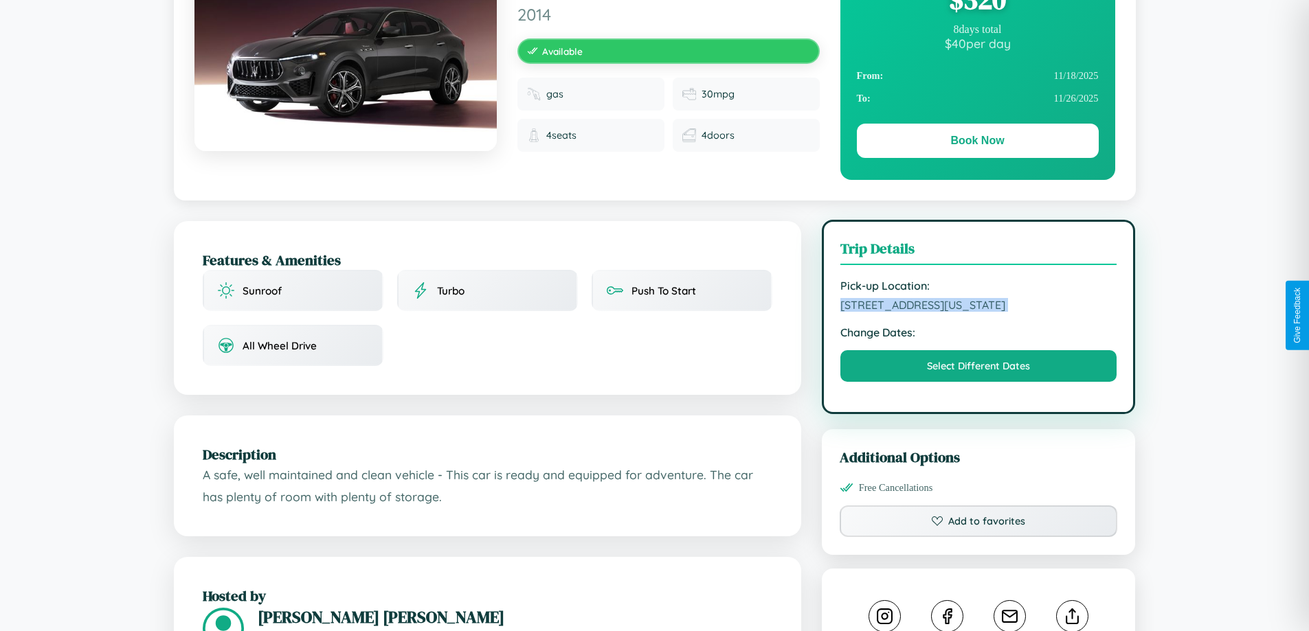
click at [979, 312] on span "[STREET_ADDRESS][US_STATE]" at bounding box center [978, 305] width 277 height 14
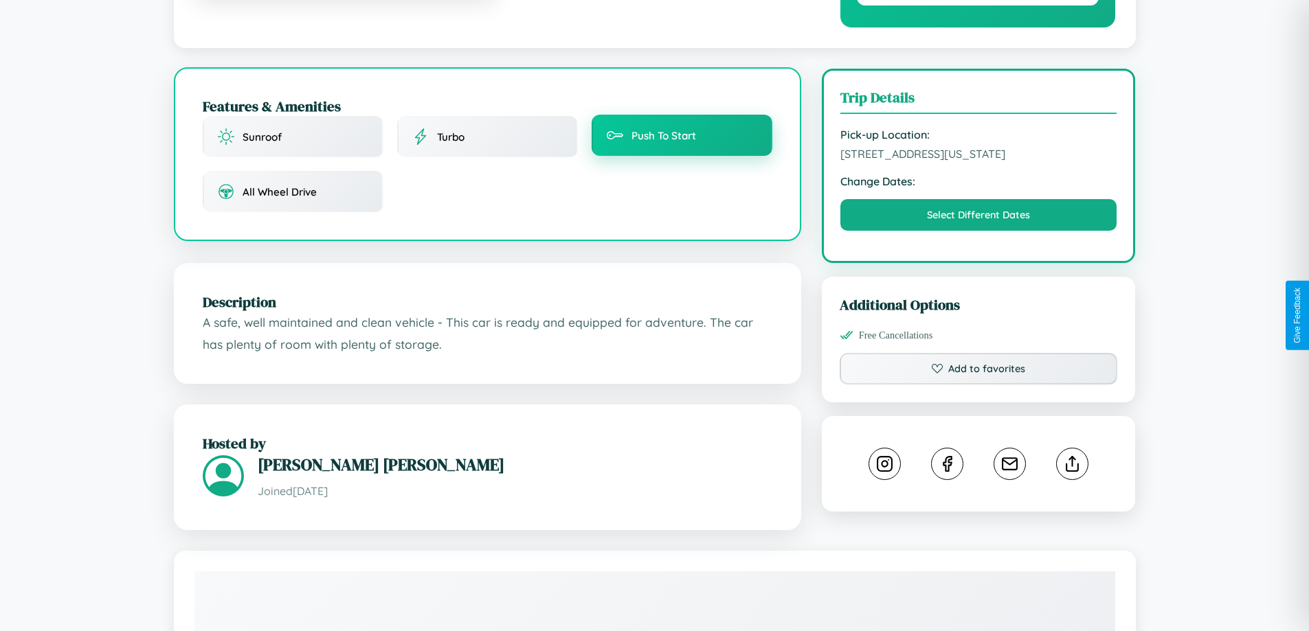
scroll to position [370, 0]
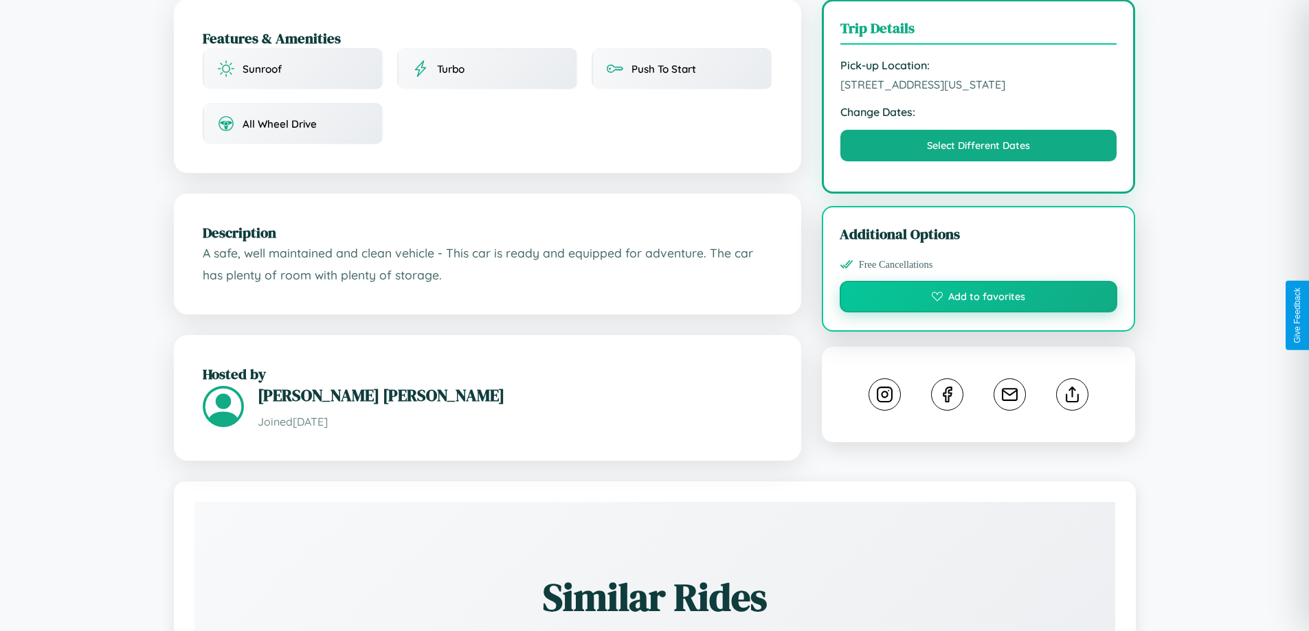
click at [979, 313] on button "Add to favorites" at bounding box center [979, 297] width 278 height 32
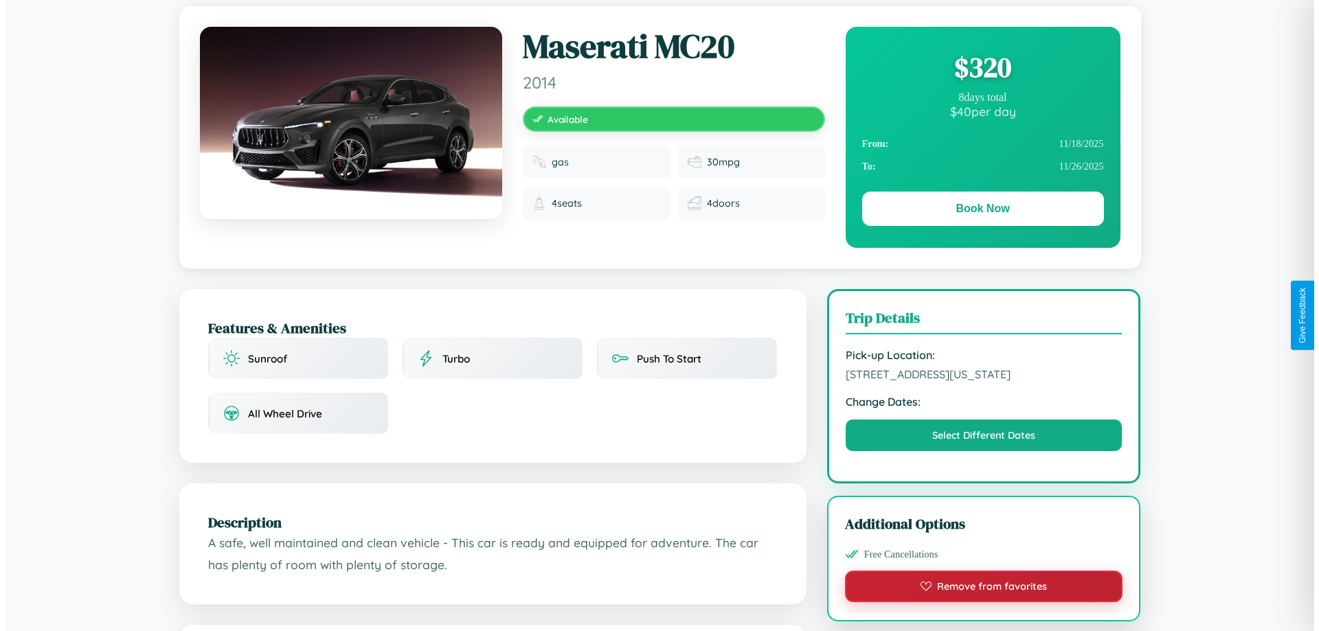
scroll to position [0, 0]
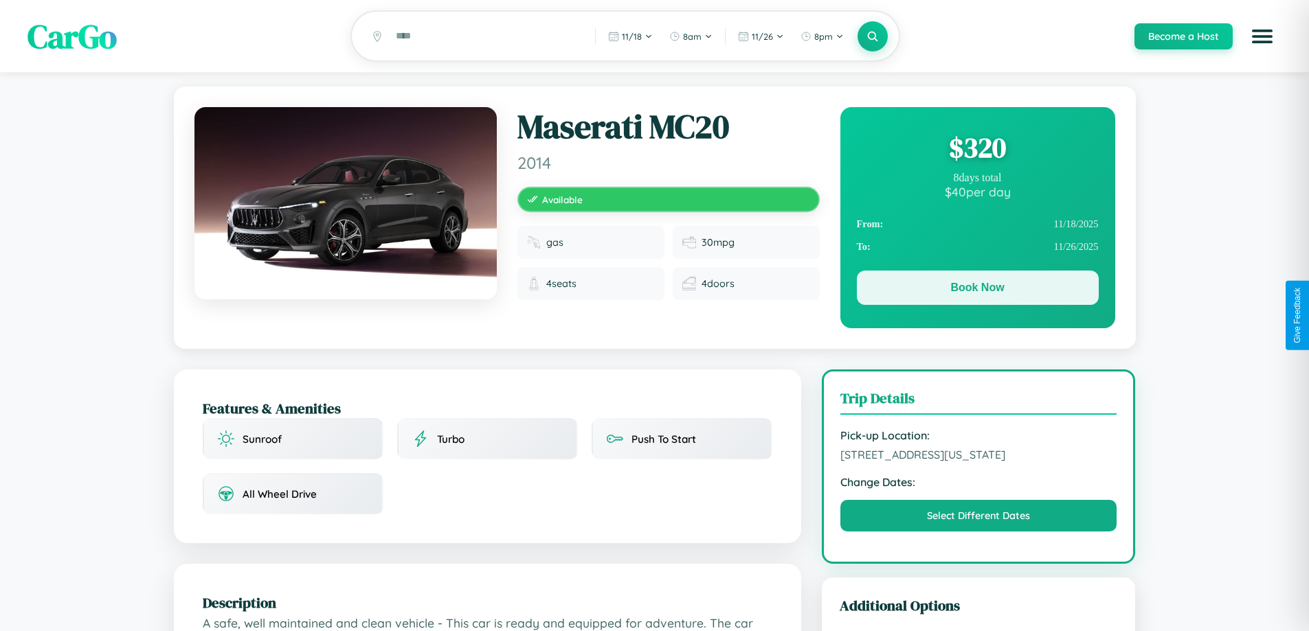
click at [977, 290] on button "Book Now" at bounding box center [978, 288] width 242 height 34
